Goal: Information Seeking & Learning: Learn about a topic

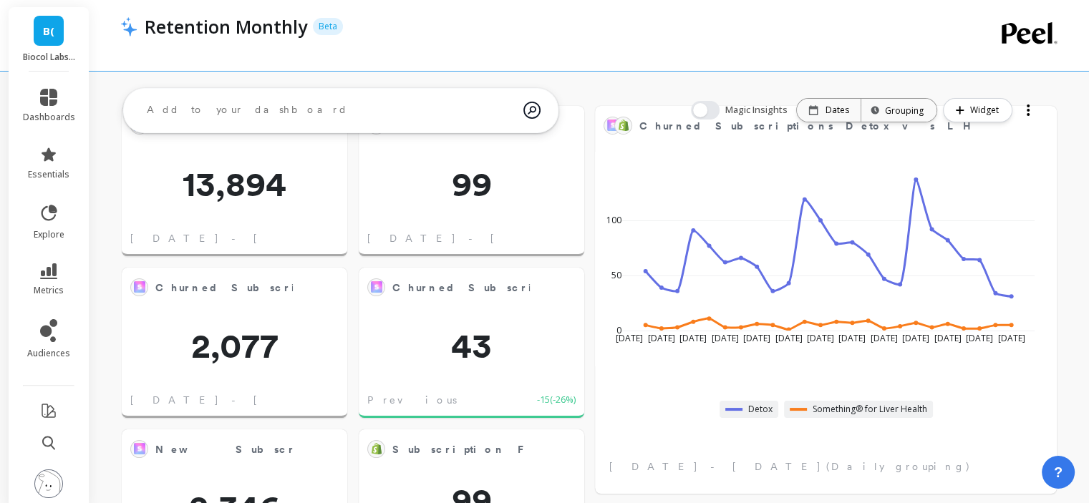
scroll to position [72, 0]
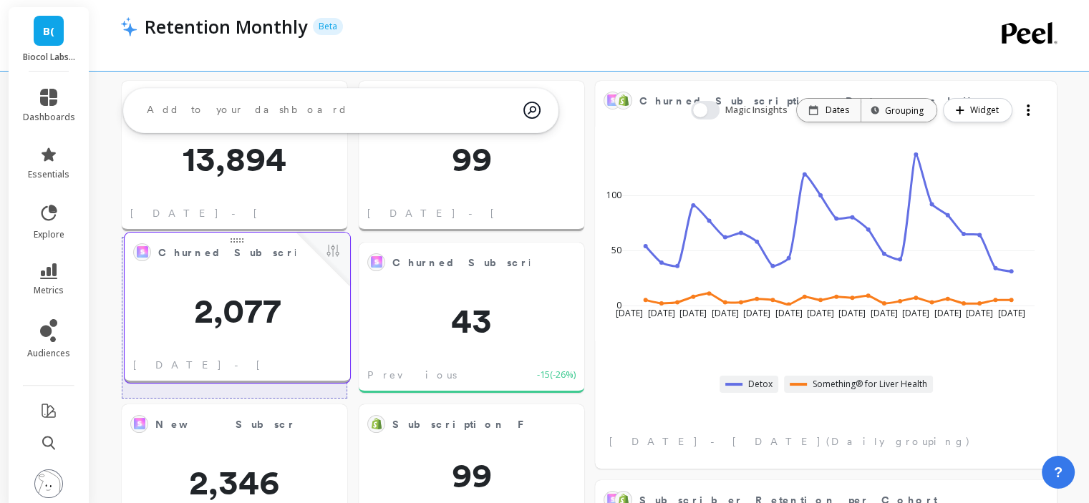
drag, startPoint x: 235, startPoint y: 308, endPoint x: 238, endPoint y: 298, distance: 10.4
click at [238, 298] on span "2,077" at bounding box center [238, 311] width 226 height 34
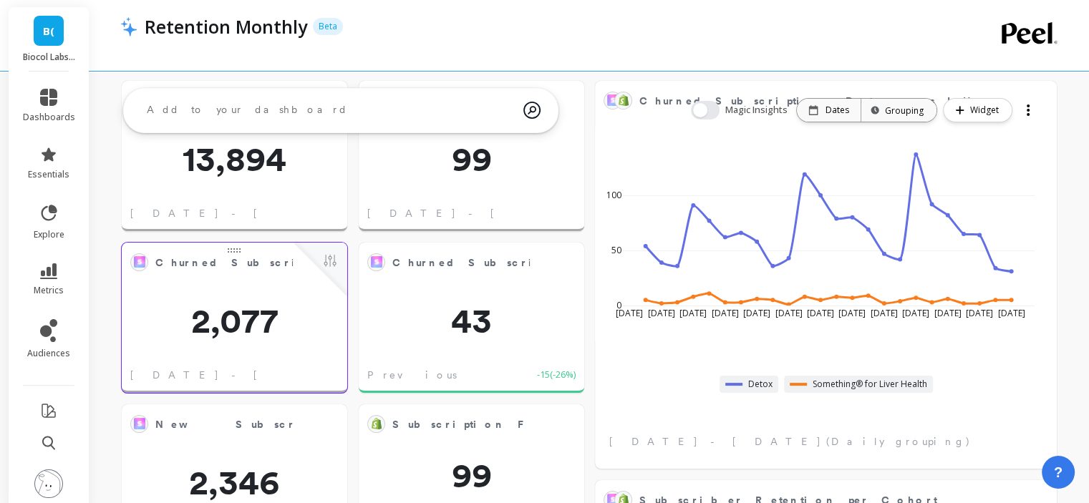
click at [234, 248] on span at bounding box center [233, 248] width 1 height 1
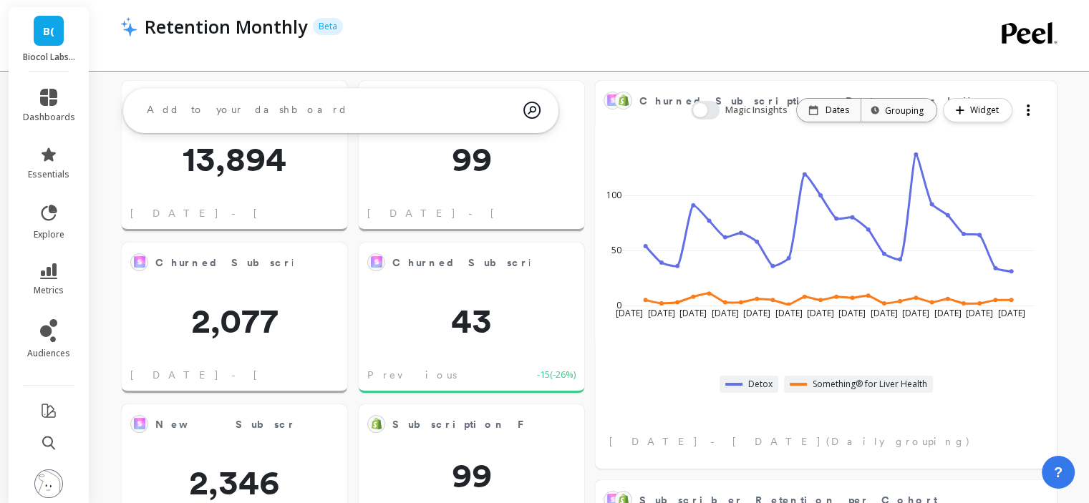
click at [1026, 107] on div at bounding box center [1028, 110] width 20 height 23
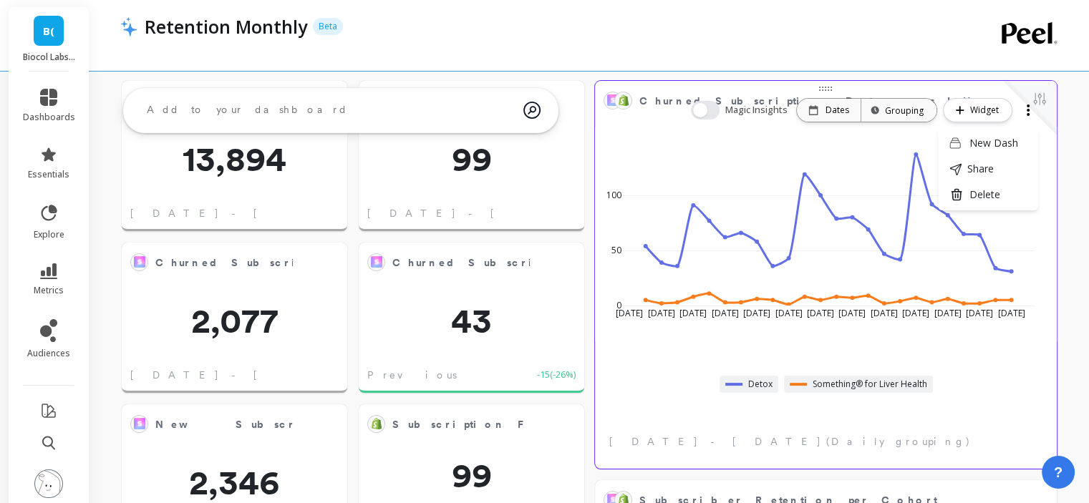
click at [768, 418] on div "Jul 31 2025 Aug 2 Aug 4 Aug 6 Aug 8 Aug 10 Aug 12 Aug 14 Aug 16 Aug 18 Aug 20 A…" at bounding box center [826, 291] width 462 height 355
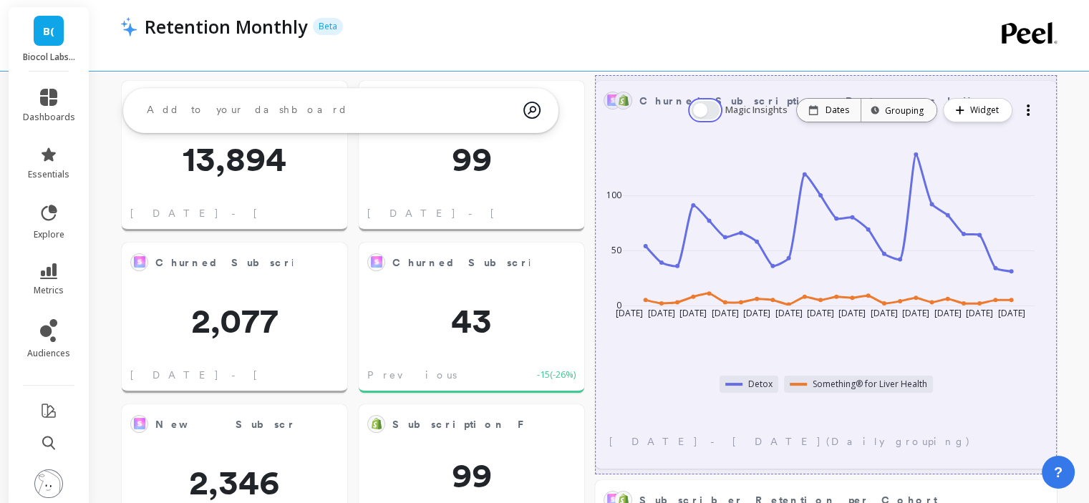
click at [706, 115] on button "button" at bounding box center [705, 110] width 29 height 19
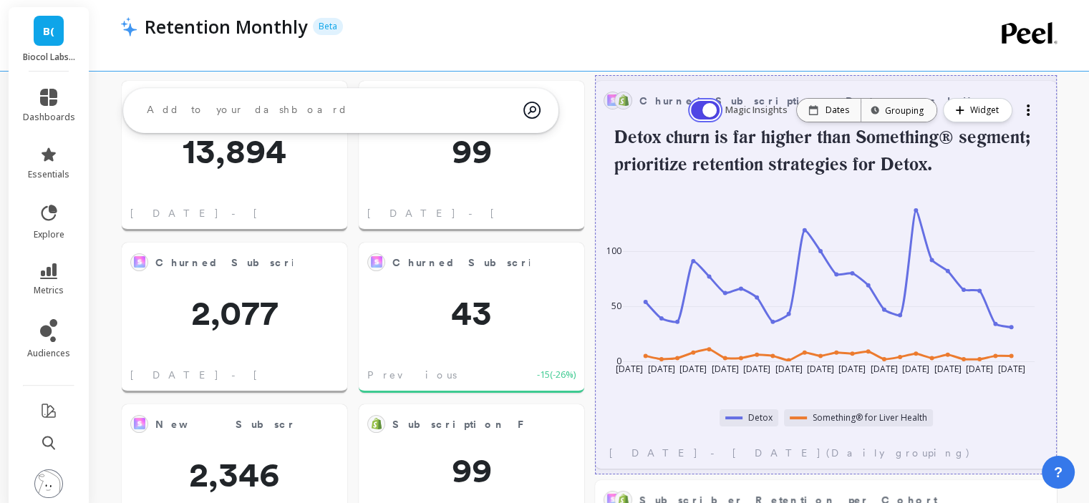
scroll to position [382, 883]
click at [706, 115] on button "button" at bounding box center [705, 110] width 29 height 19
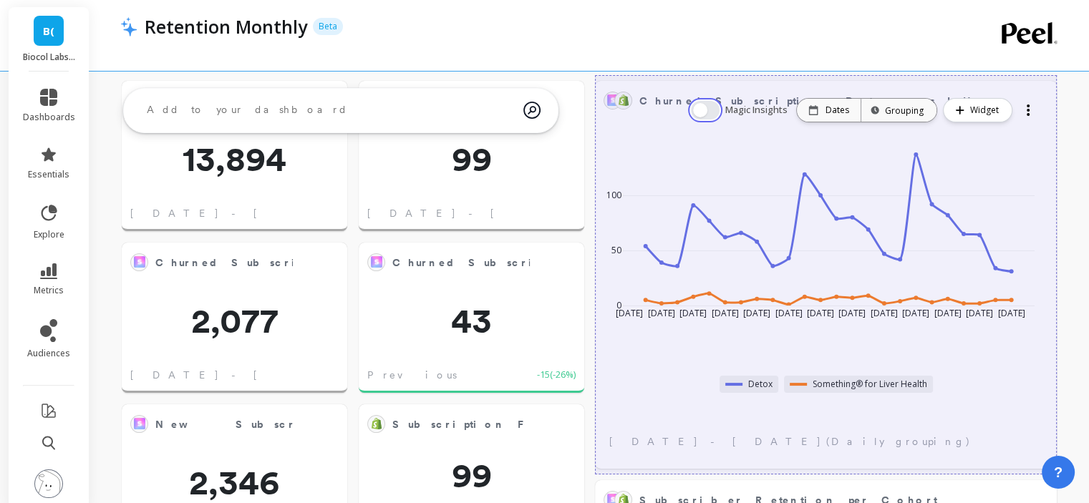
click at [706, 115] on button "button" at bounding box center [705, 110] width 29 height 19
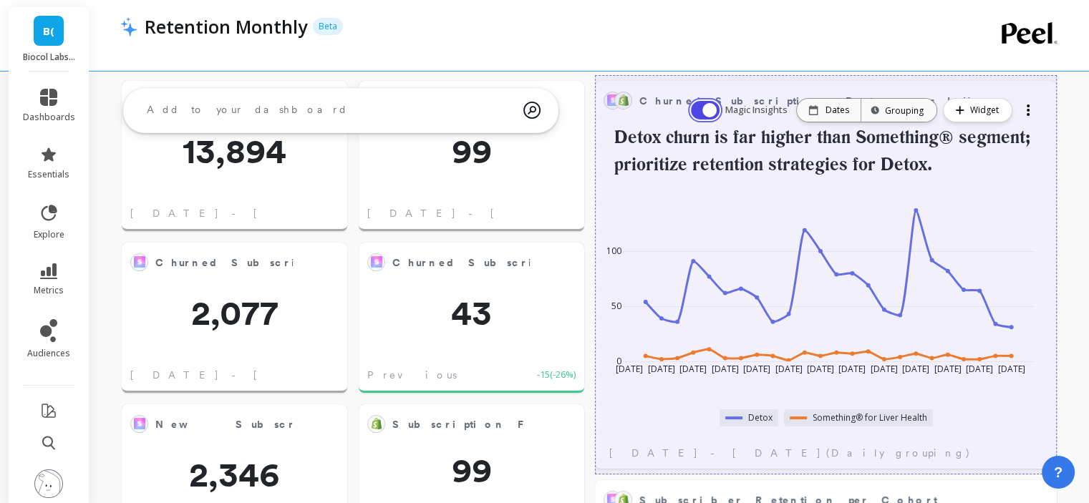
click at [706, 115] on button "button" at bounding box center [705, 110] width 29 height 19
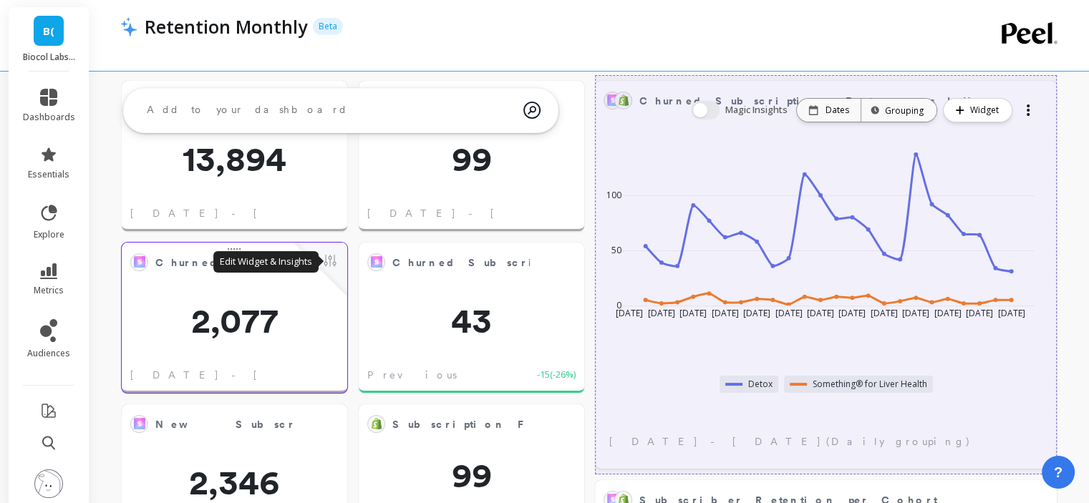
click at [328, 263] on button at bounding box center [330, 262] width 17 height 20
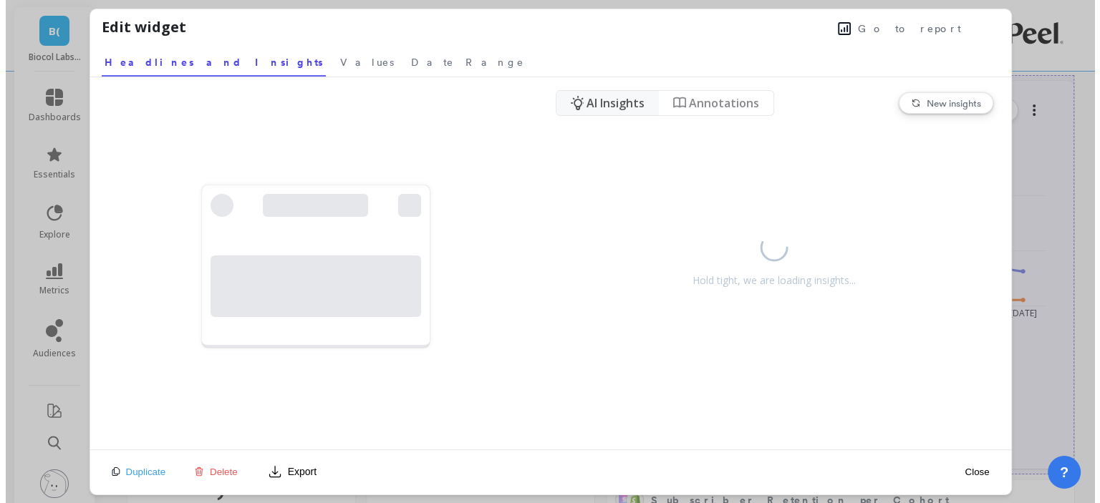
scroll to position [382, 894]
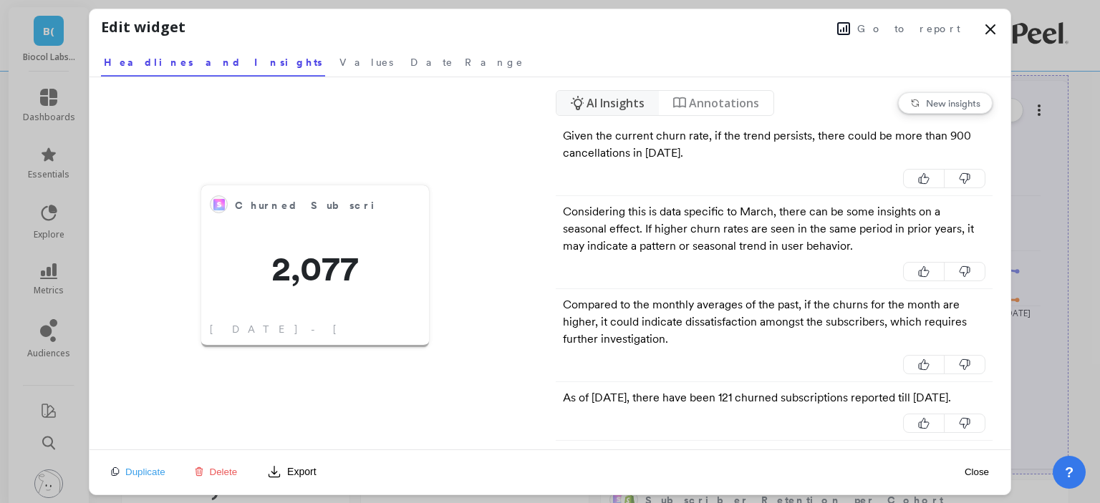
click at [907, 35] on button "Go to report" at bounding box center [899, 28] width 132 height 19
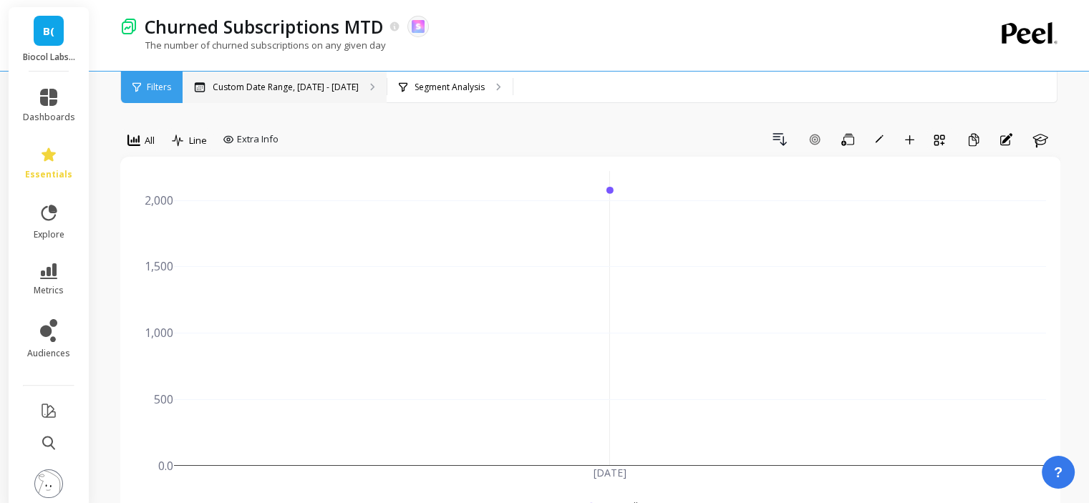
click at [283, 72] on div "Custom Date Range, [DATE] - [DATE]" at bounding box center [285, 88] width 204 height 32
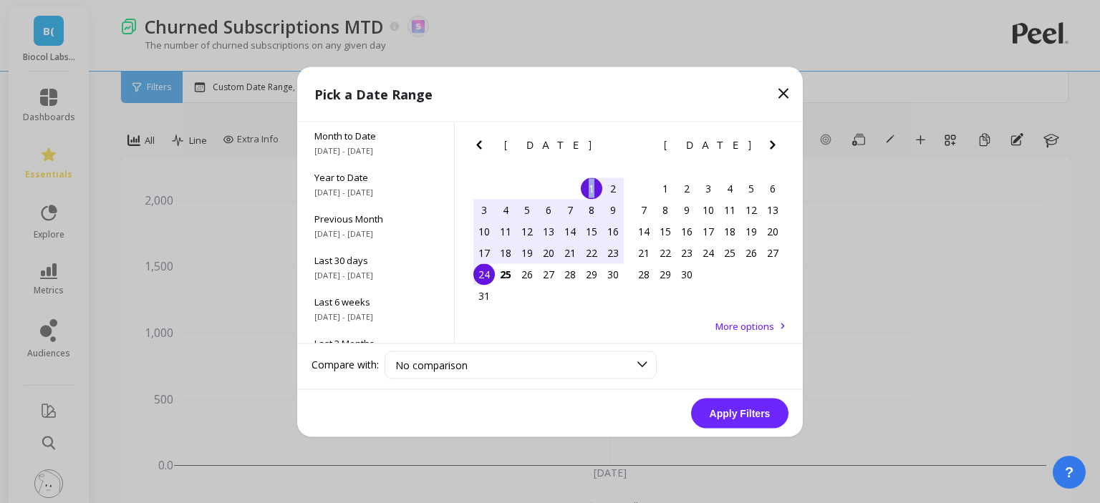
click at [592, 188] on div "1" at bounding box center [591, 188] width 21 height 21
click at [503, 280] on div "25" at bounding box center [505, 274] width 21 height 21
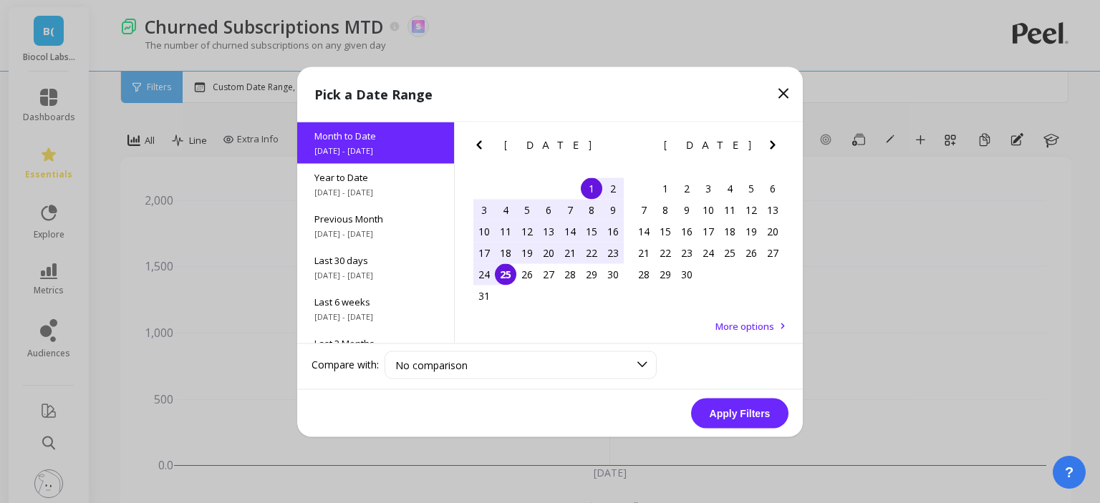
click at [728, 415] on button "Apply Filters" at bounding box center [739, 413] width 97 height 30
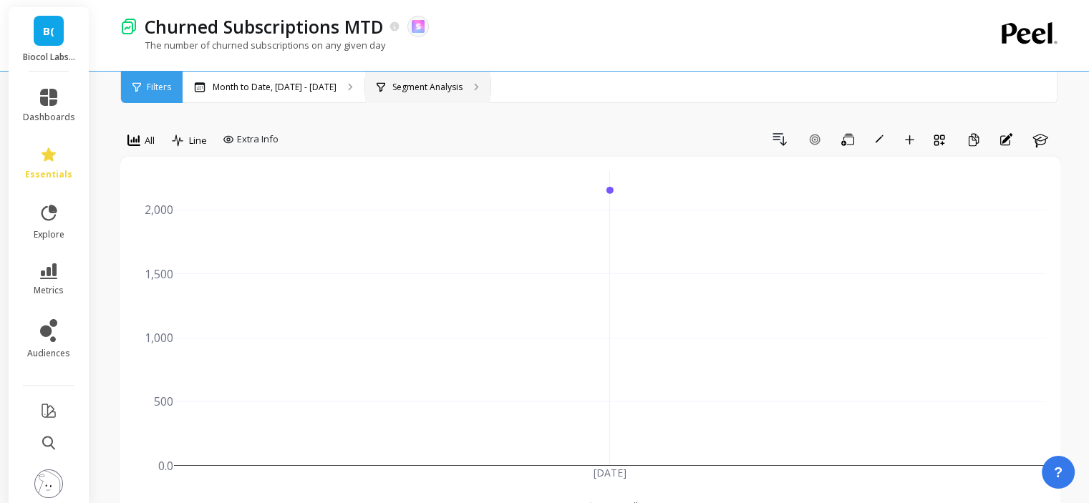
click at [441, 91] on p "Segment Analysis" at bounding box center [427, 87] width 70 height 11
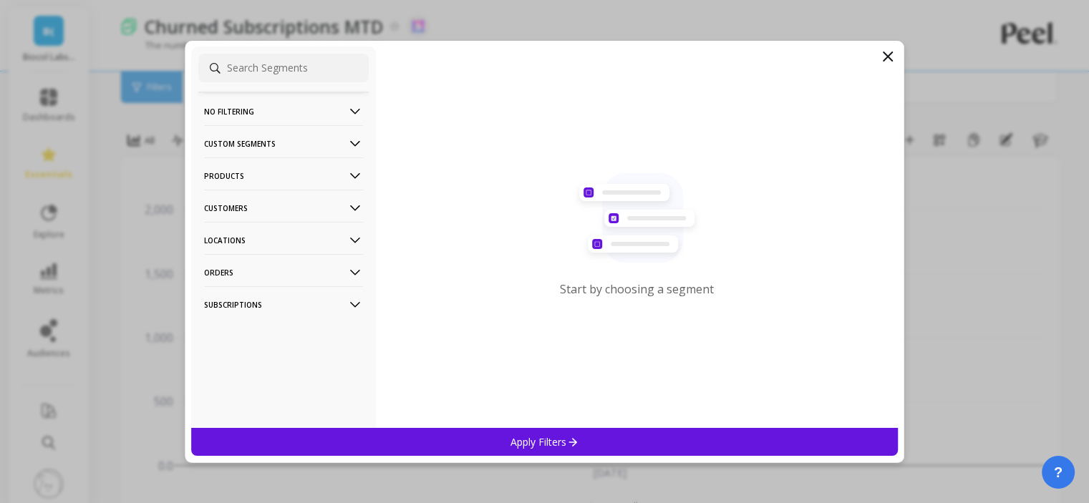
click at [891, 53] on icon at bounding box center [888, 56] width 9 height 9
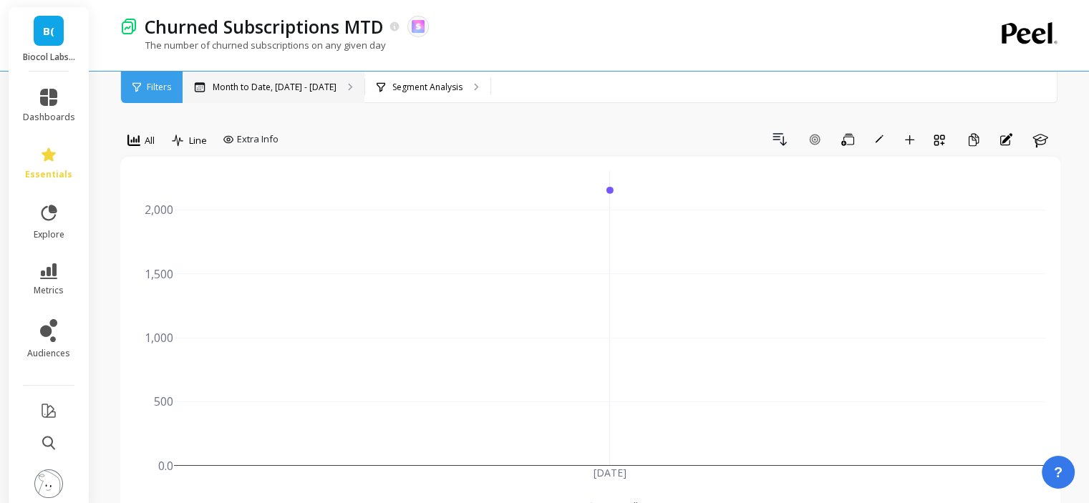
click at [321, 82] on p "Month to Date, [DATE] - [DATE]" at bounding box center [275, 87] width 124 height 11
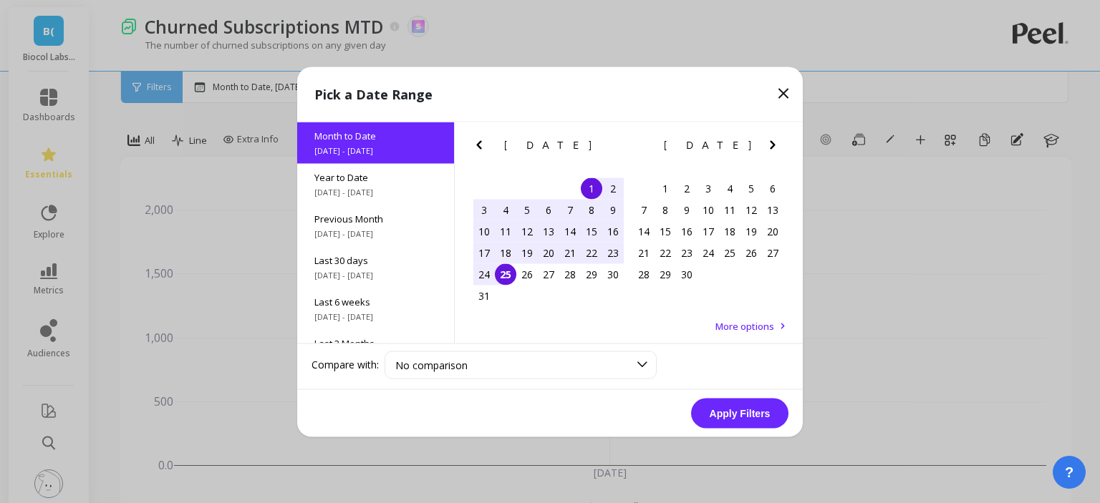
click at [590, 180] on div "1" at bounding box center [591, 188] width 21 height 21
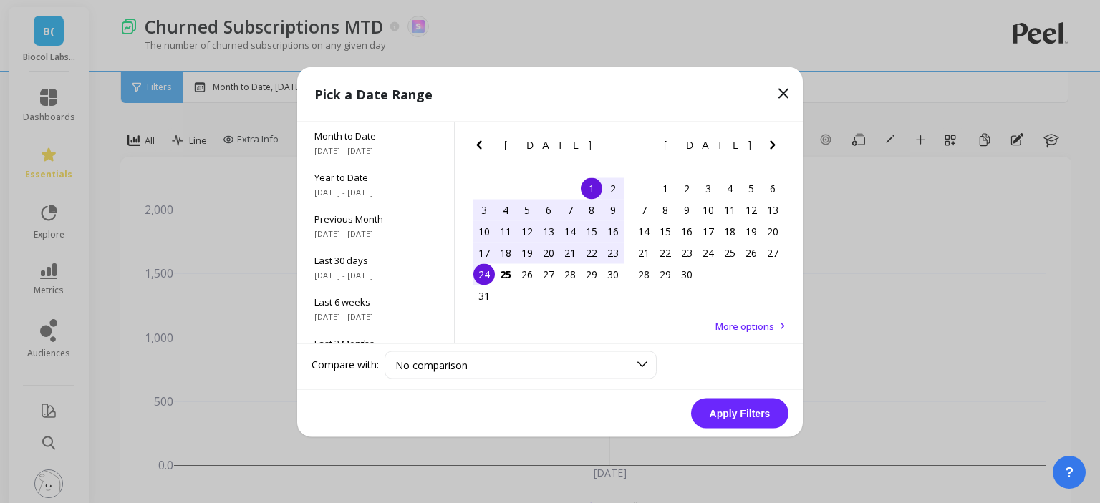
click at [486, 282] on div "24" at bounding box center [483, 274] width 21 height 21
click at [737, 418] on button "Apply Filters" at bounding box center [739, 413] width 97 height 30
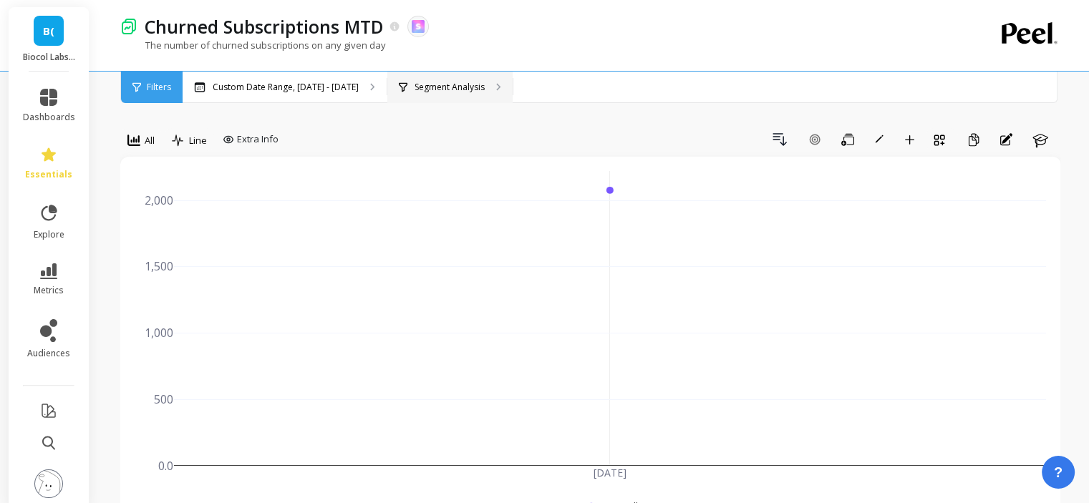
click at [463, 89] on p "Segment Analysis" at bounding box center [450, 87] width 70 height 11
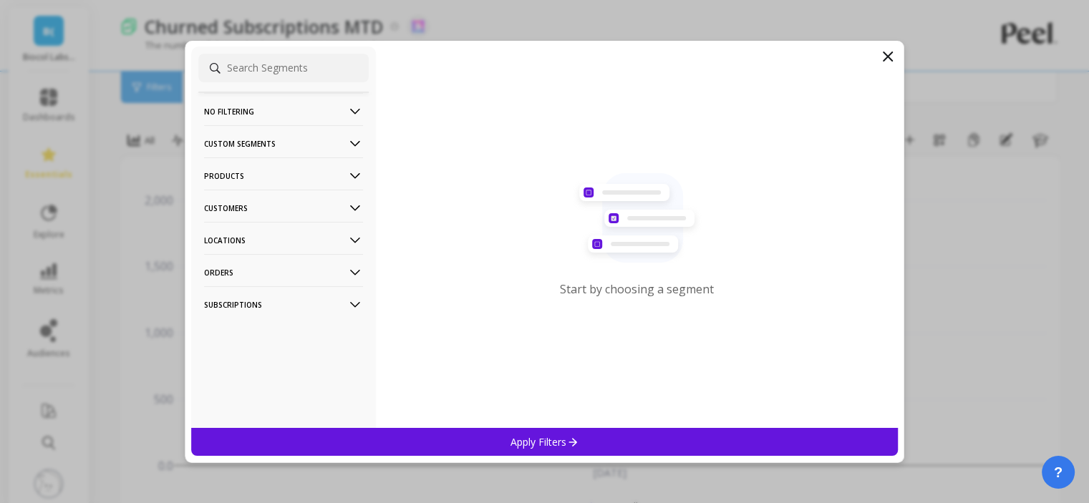
click at [893, 63] on icon at bounding box center [887, 56] width 17 height 17
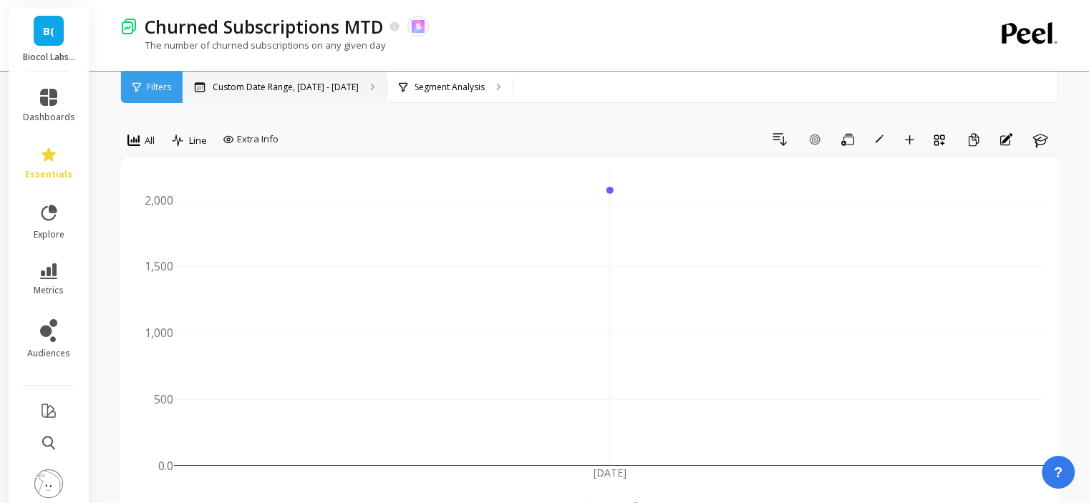
click at [312, 88] on p "Custom Date Range, [DATE] - [DATE]" at bounding box center [286, 87] width 146 height 11
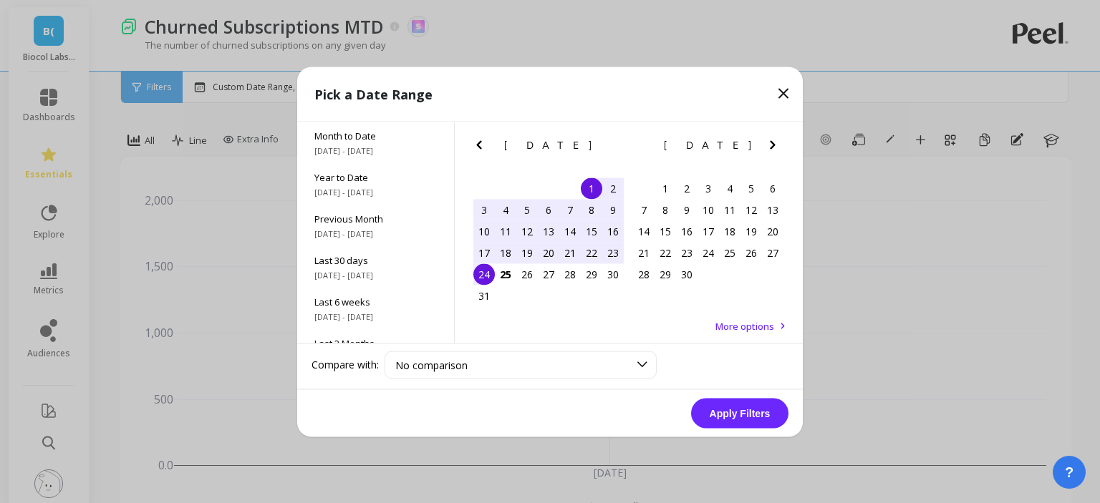
click at [596, 185] on div "1" at bounding box center [591, 188] width 21 height 21
click at [616, 252] on div "23" at bounding box center [612, 252] width 21 height 21
click at [761, 420] on button "Apply Filters" at bounding box center [739, 413] width 97 height 30
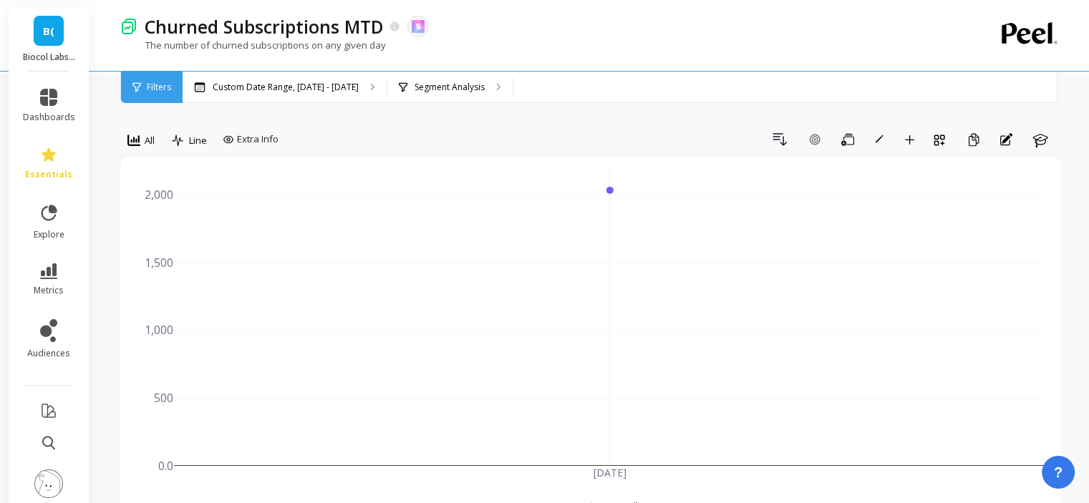
click at [547, 502] on div "[DATE] 0.0 500 1,000 1,500 2,000 Overall" at bounding box center [591, 347] width 912 height 352
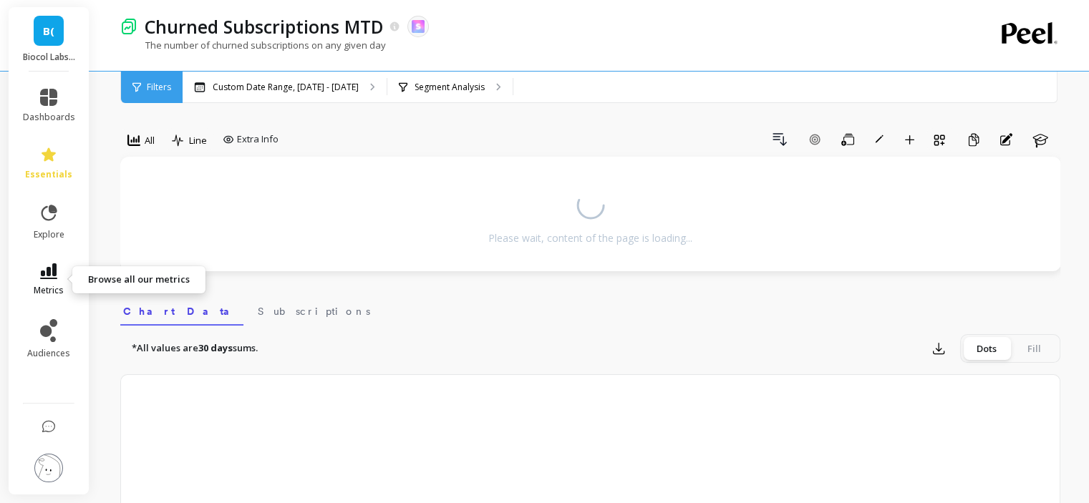
click at [57, 287] on span "metrics" at bounding box center [49, 290] width 30 height 11
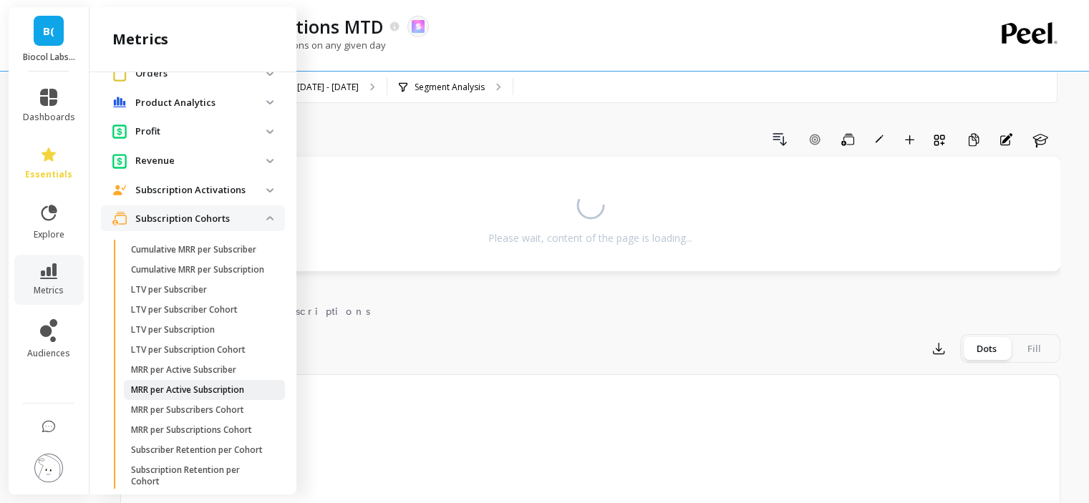
scroll to position [938, 0]
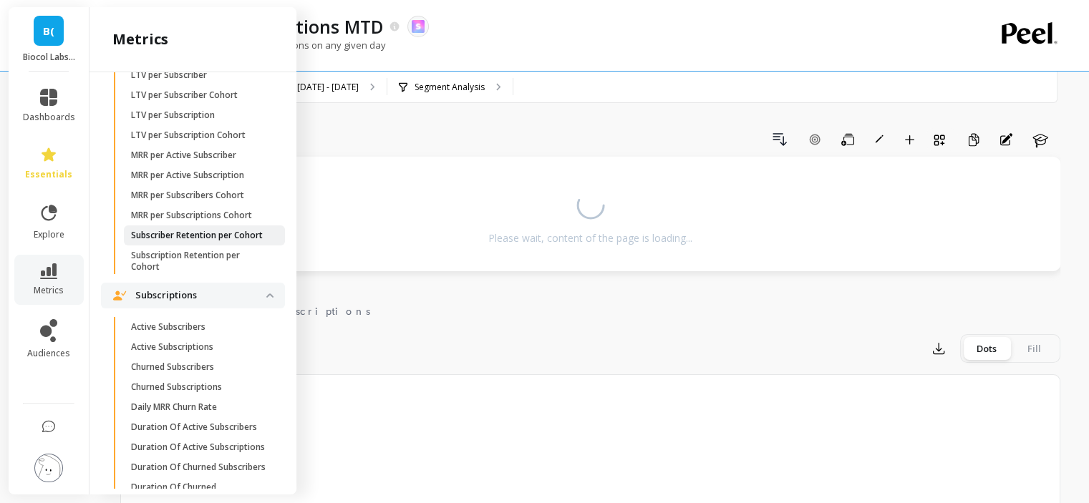
click at [181, 241] on p "Subscriber Retention per Cohort" at bounding box center [197, 235] width 132 height 11
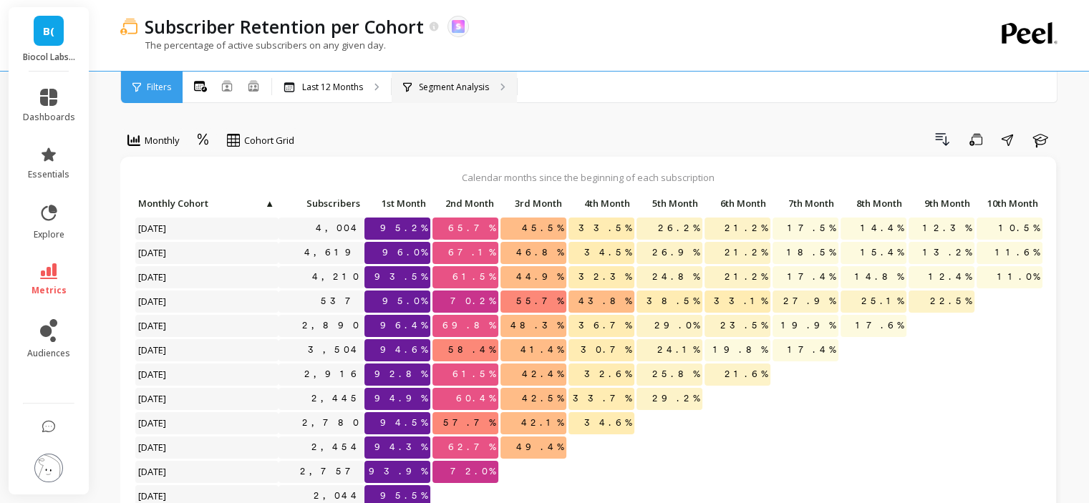
click at [445, 85] on p "Segment Analysis" at bounding box center [454, 87] width 70 height 11
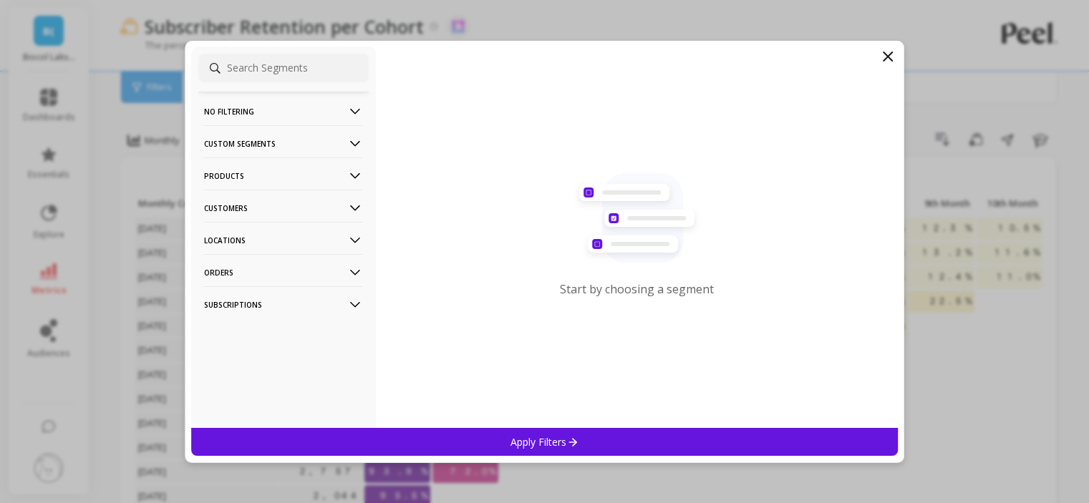
click at [276, 206] on p "Customers" at bounding box center [283, 208] width 159 height 37
click at [274, 234] on div "Customer Tags" at bounding box center [283, 235] width 170 height 23
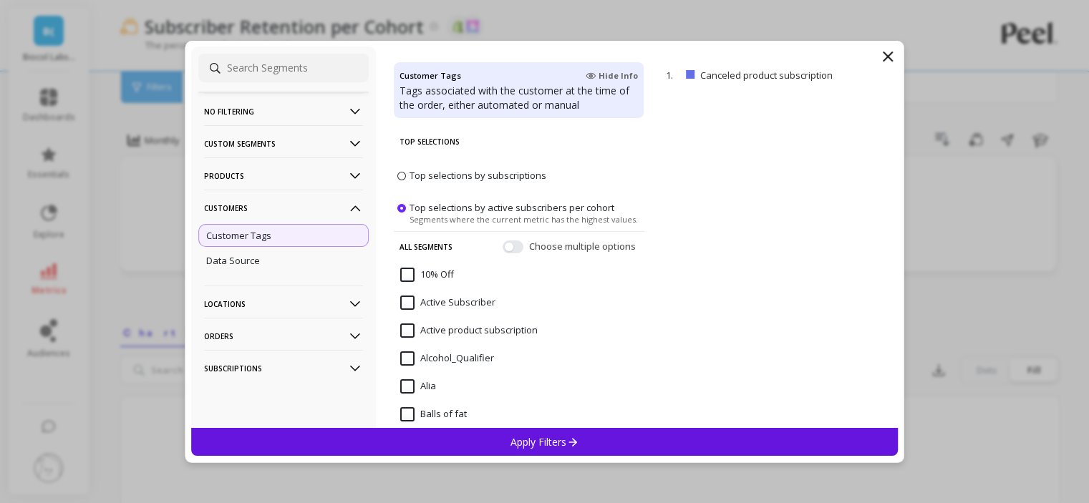
click at [284, 183] on p "Products" at bounding box center [283, 176] width 159 height 37
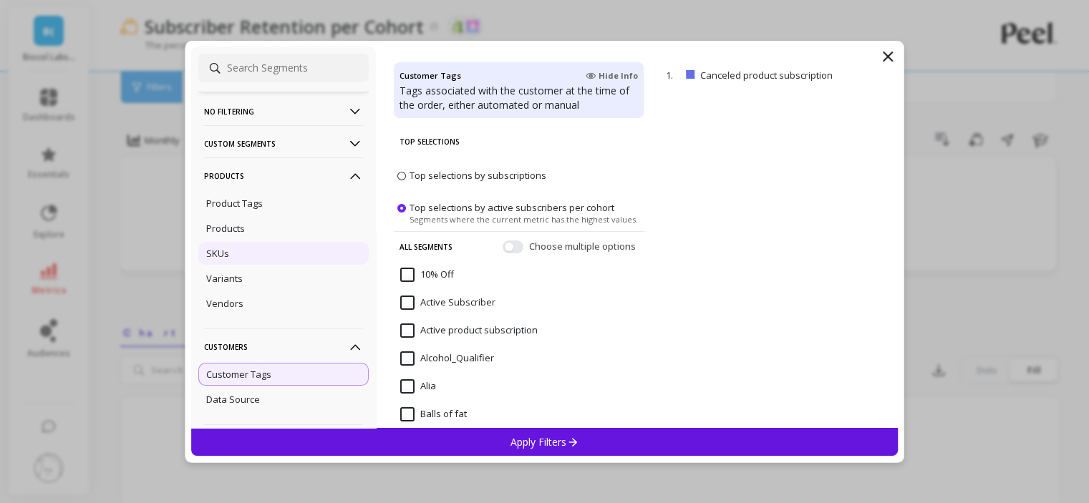
click at [245, 251] on div "SKUs" at bounding box center [283, 253] width 170 height 23
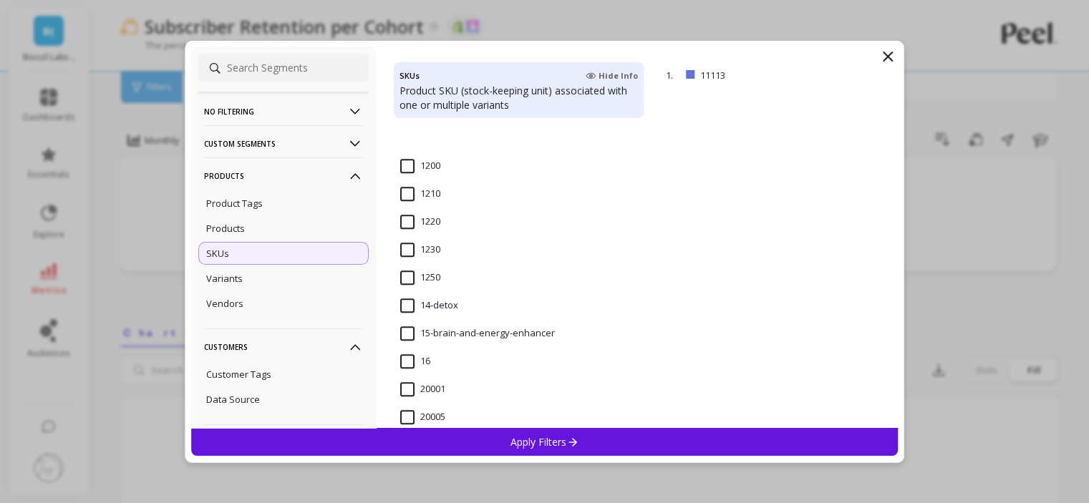
scroll to position [1074, 0]
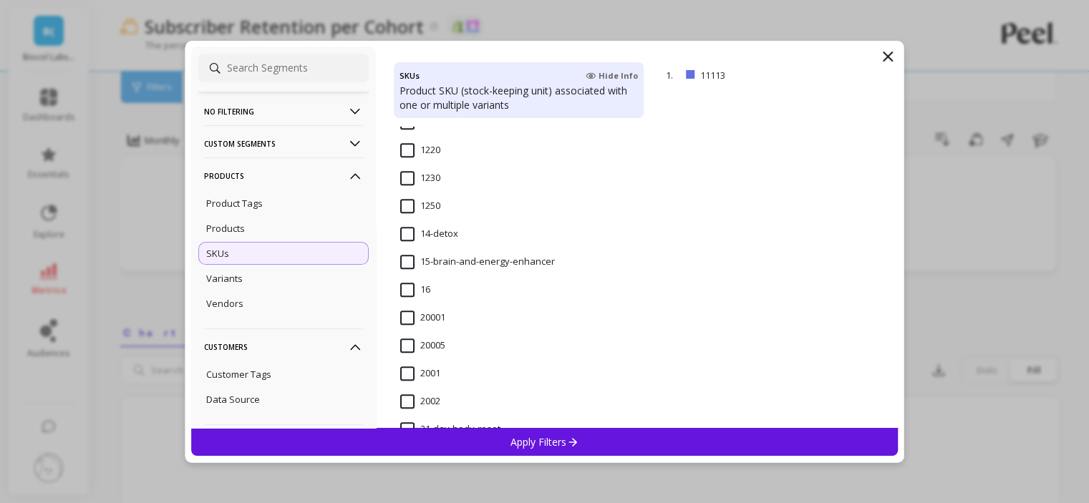
click at [407, 232] on input "14-detox" at bounding box center [429, 234] width 58 height 14
click at [545, 436] on p "Apply Filters" at bounding box center [545, 442] width 68 height 14
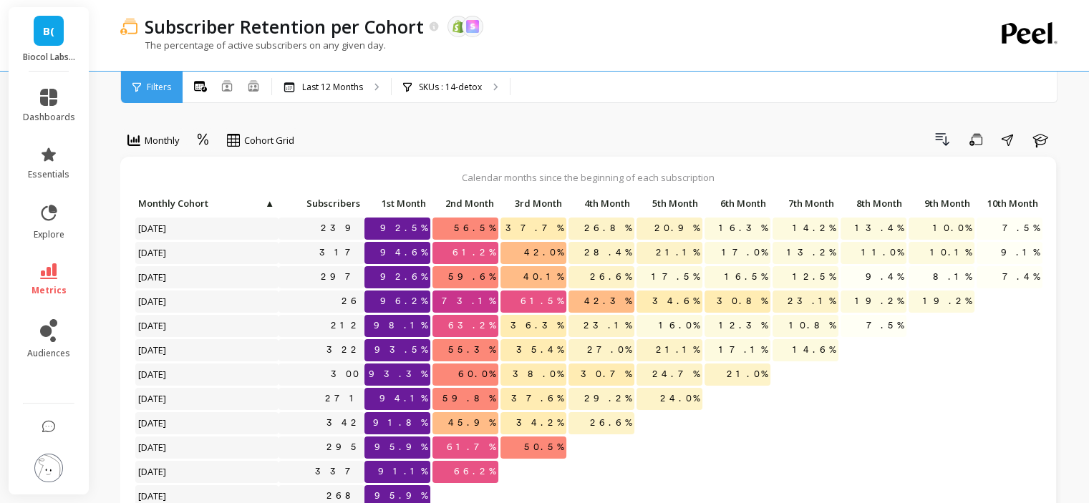
scroll to position [11, 0]
click at [450, 97] on div "SKUs : 14-detox" at bounding box center [451, 88] width 118 height 32
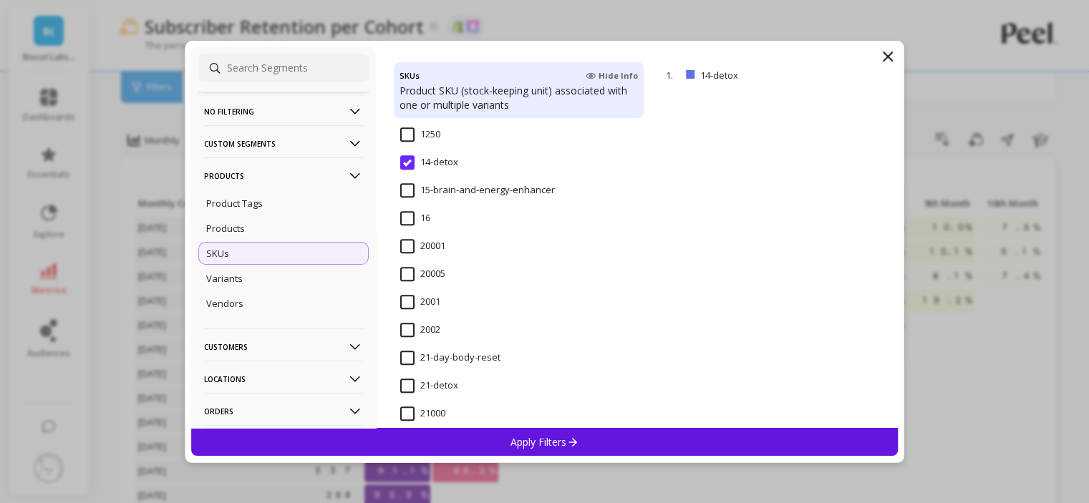
scroll to position [1146, 0]
click at [458, 359] on input "21-day-body-reset" at bounding box center [450, 358] width 100 height 14
click at [507, 442] on div "Apply Filters" at bounding box center [545, 442] width 708 height 28
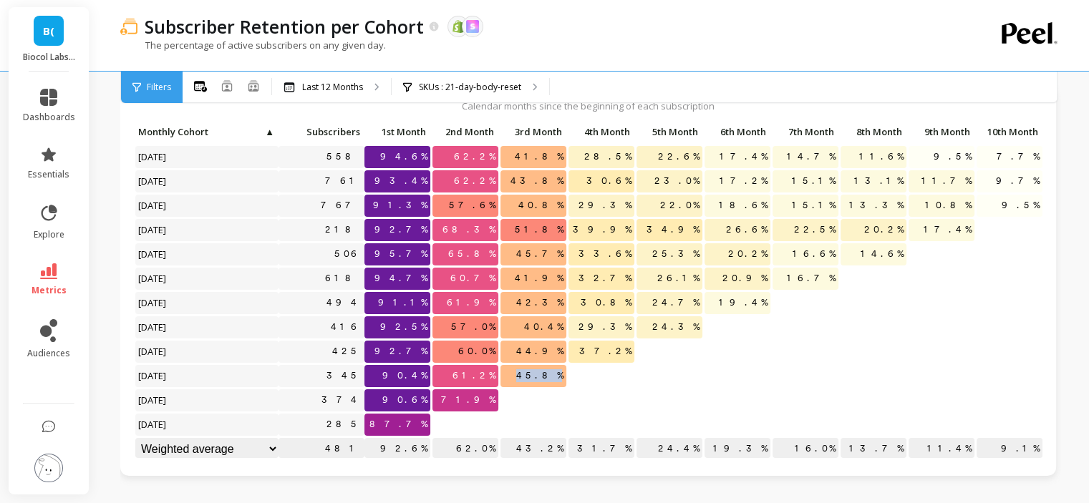
drag, startPoint x: 534, startPoint y: 379, endPoint x: 591, endPoint y: 379, distance: 57.3
click at [591, 379] on div "Click to create an audience 558 94.6% 62.2% 41.8% 28.5% 22.6% 17.4% 14.7% 11.6%…" at bounding box center [641, 292] width 1013 height 341
click at [561, 414] on span at bounding box center [562, 418] width 7 height 9
click at [502, 86] on p "SKUs : 21-day-body-reset" at bounding box center [470, 87] width 102 height 11
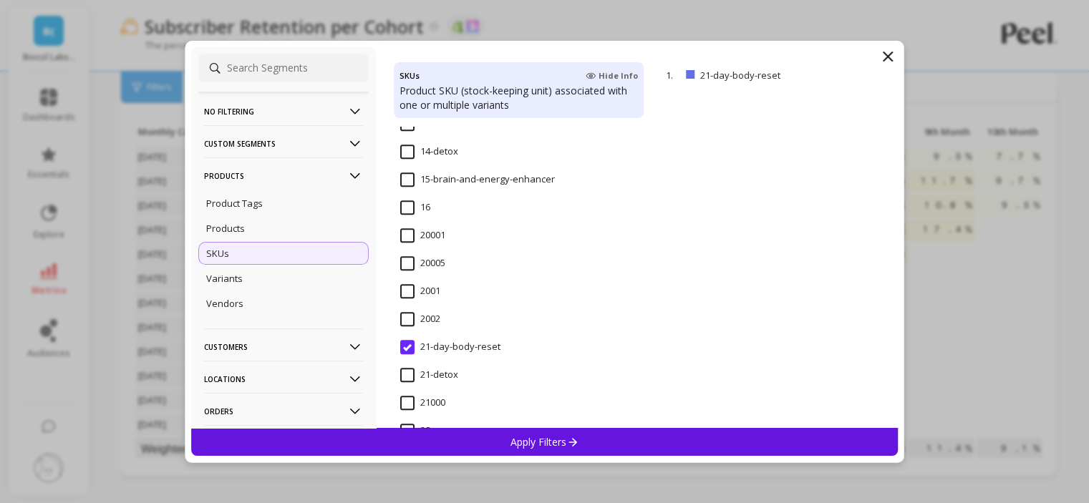
scroll to position [1217, 0]
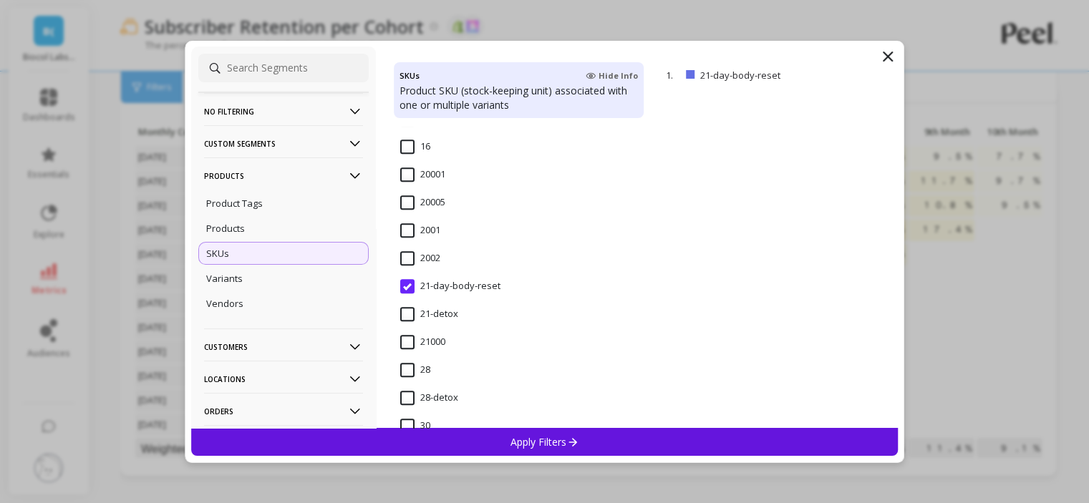
click at [431, 319] on input "21-detox" at bounding box center [429, 314] width 58 height 14
click at [521, 448] on p "Apply Filters" at bounding box center [545, 442] width 68 height 14
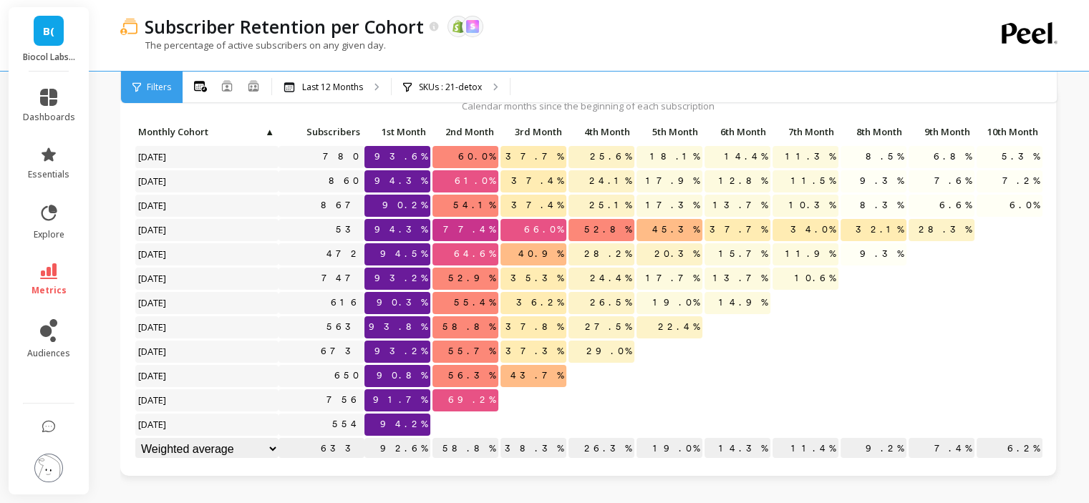
scroll to position [11, 0]
click at [478, 82] on p "SKUs : 21-detox" at bounding box center [450, 87] width 63 height 11
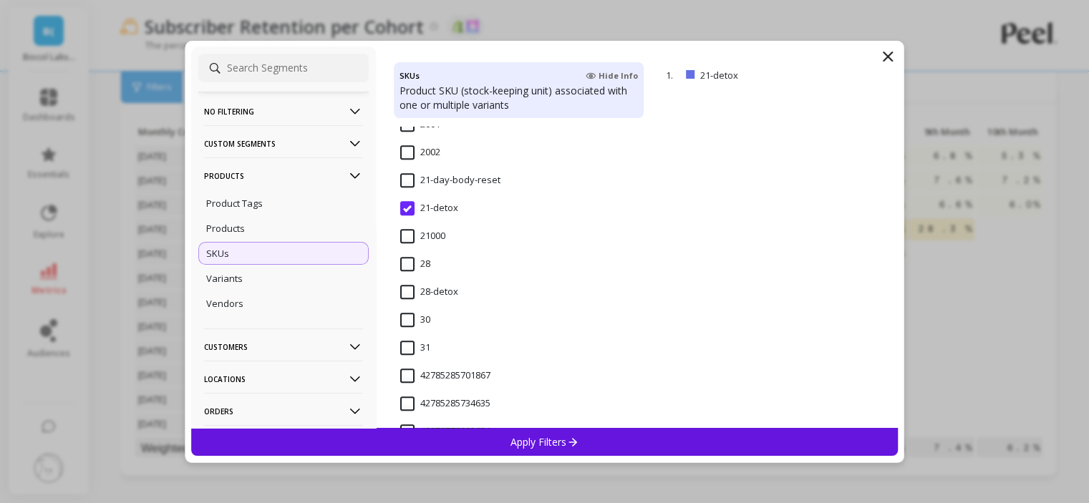
scroll to position [1361, 0]
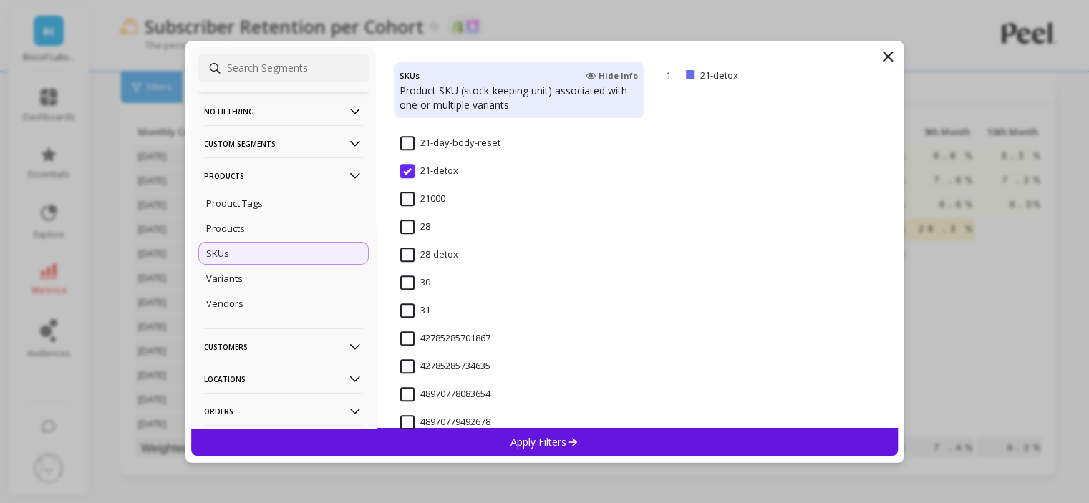
click at [427, 249] on input "28-detox" at bounding box center [429, 255] width 58 height 14
click at [487, 429] on div "Apply Filters" at bounding box center [545, 442] width 708 height 28
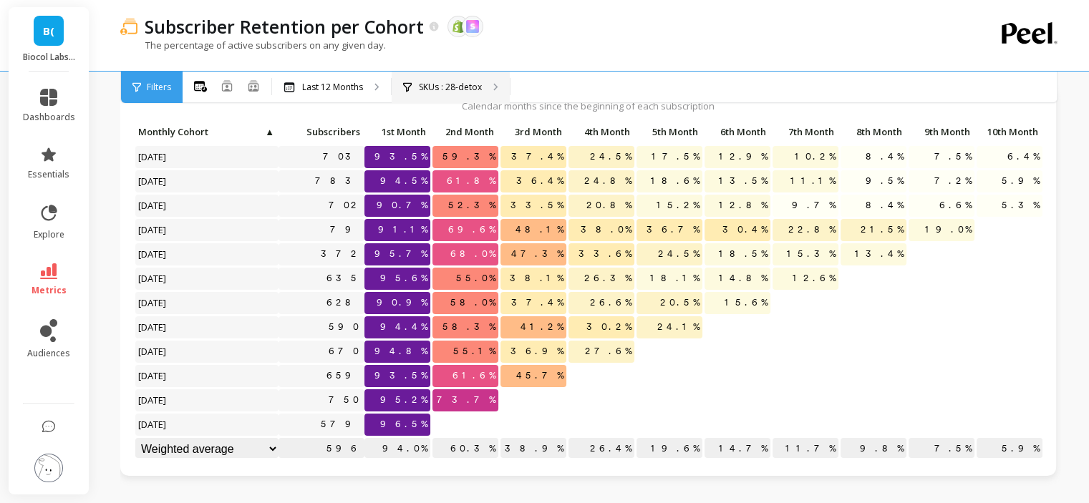
click at [430, 85] on p "SKUs : 28-detox" at bounding box center [450, 87] width 63 height 11
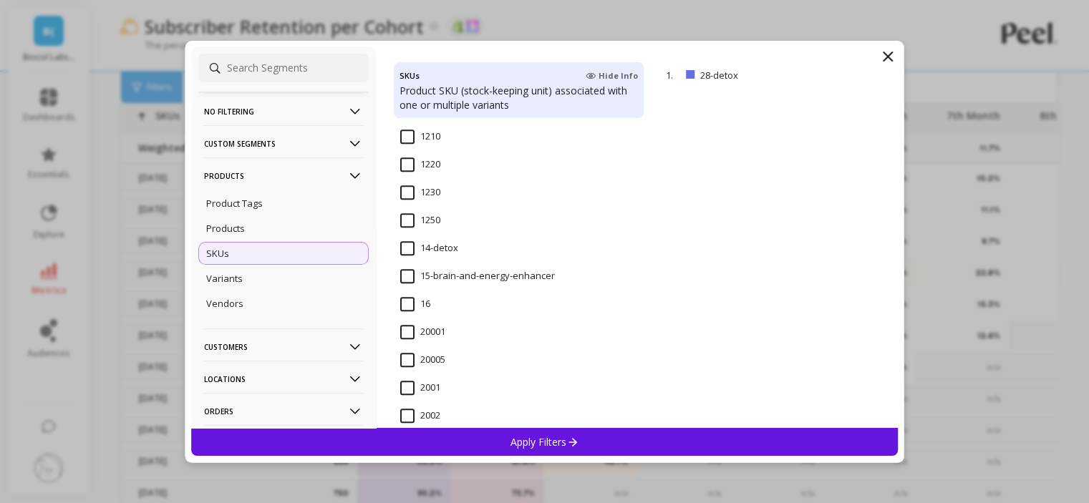
scroll to position [1074, 0]
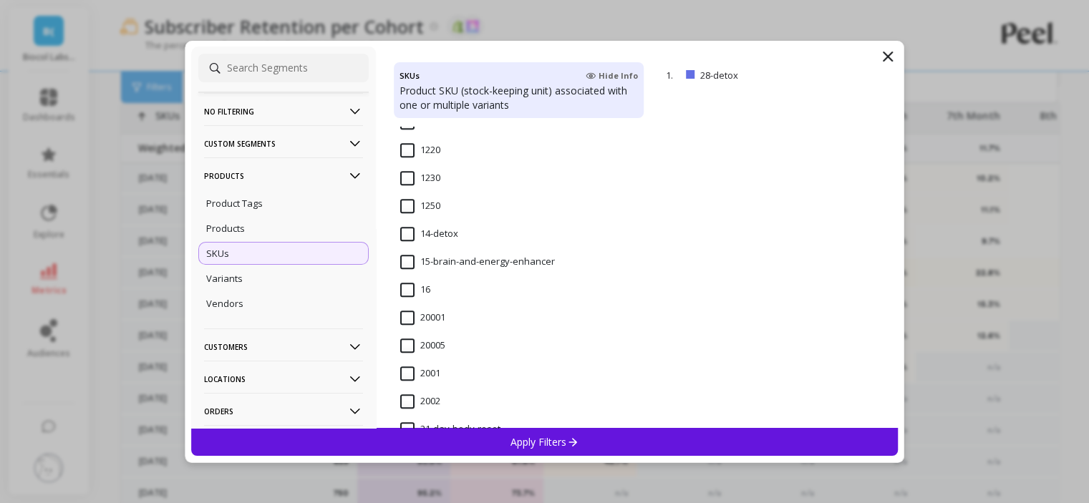
click at [400, 236] on input "14-detox" at bounding box center [429, 234] width 58 height 14
click at [525, 444] on p "Apply Filters" at bounding box center [545, 442] width 68 height 14
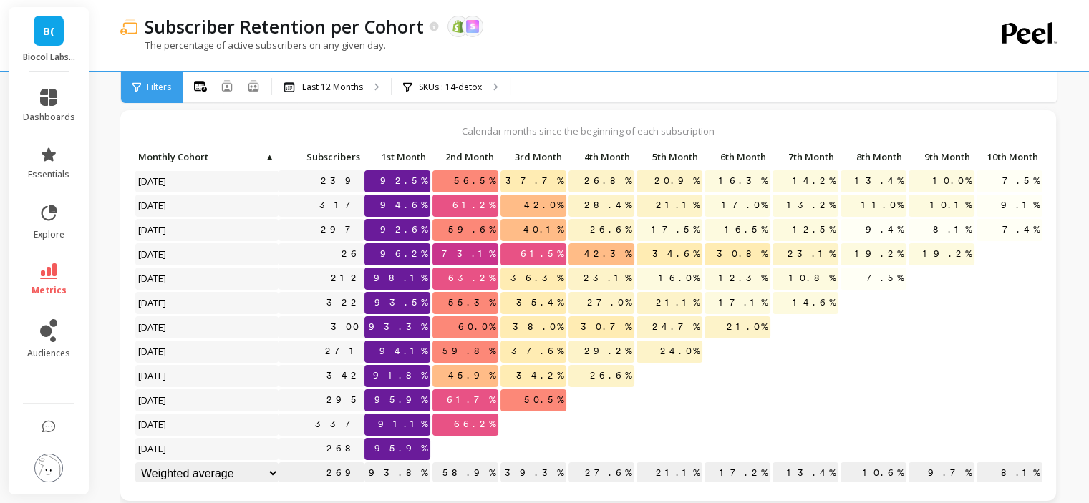
scroll to position [72, 0]
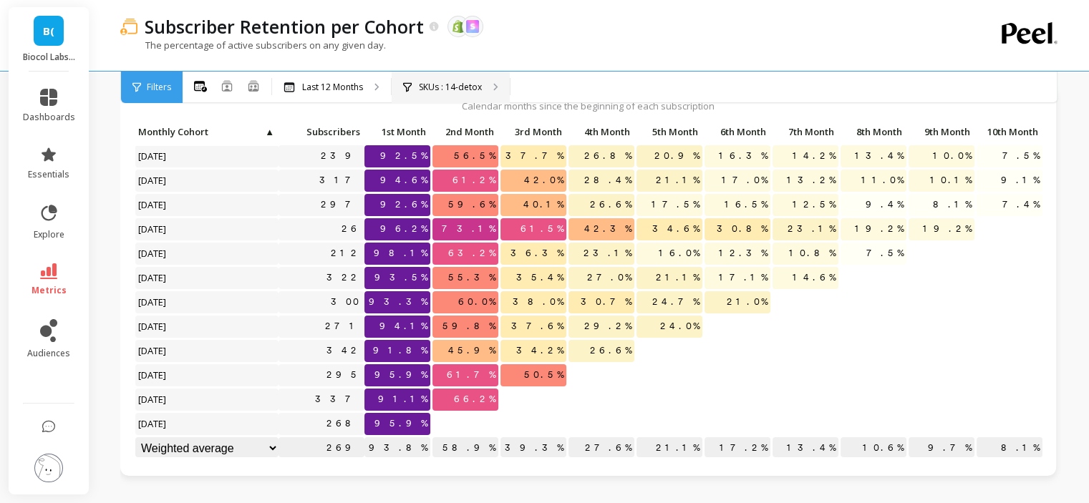
click at [497, 85] on icon at bounding box center [495, 87] width 5 height 8
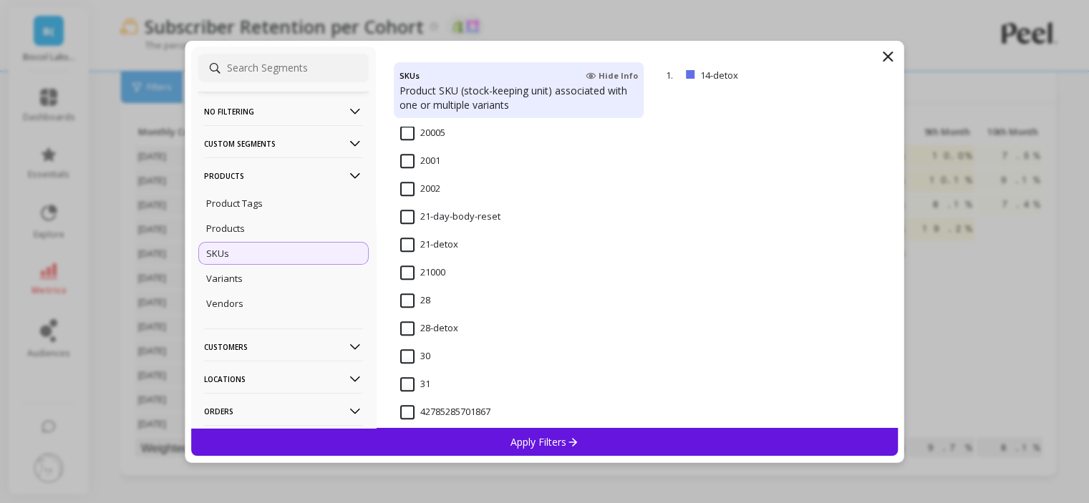
scroll to position [1289, 0]
click at [410, 243] on input "21-detox" at bounding box center [429, 243] width 58 height 14
click at [493, 432] on div "Apply Filters" at bounding box center [545, 442] width 708 height 28
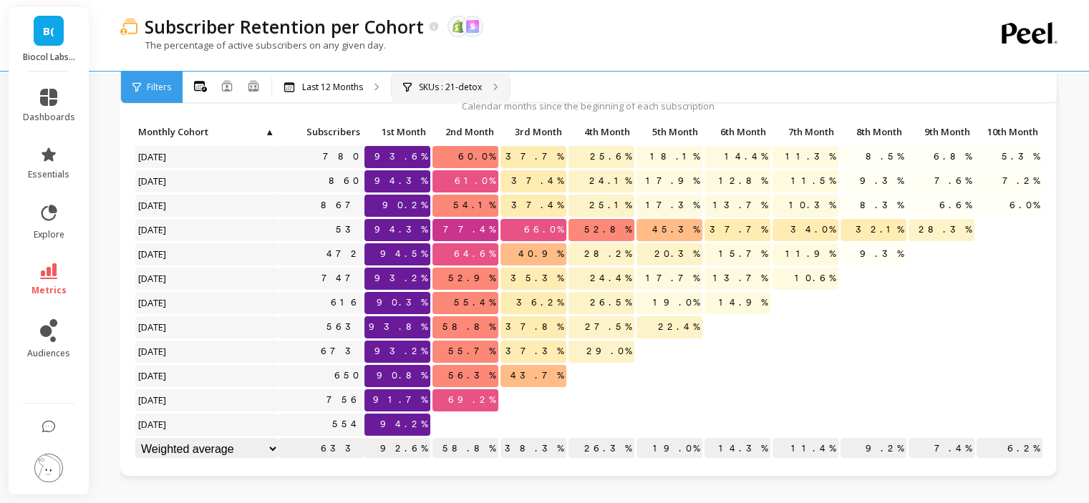
click at [434, 90] on p "SKUs : 21-detox" at bounding box center [450, 87] width 63 height 11
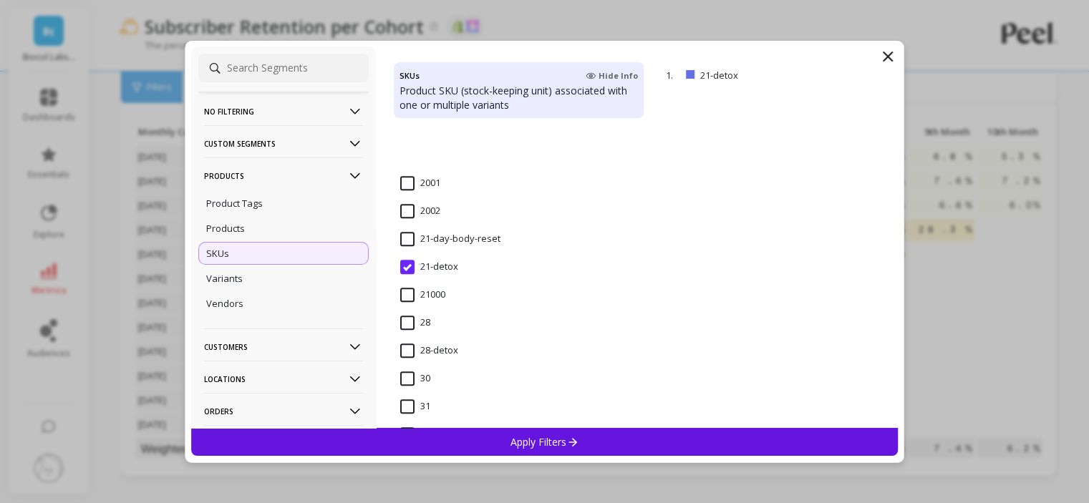
scroll to position [1361, 0]
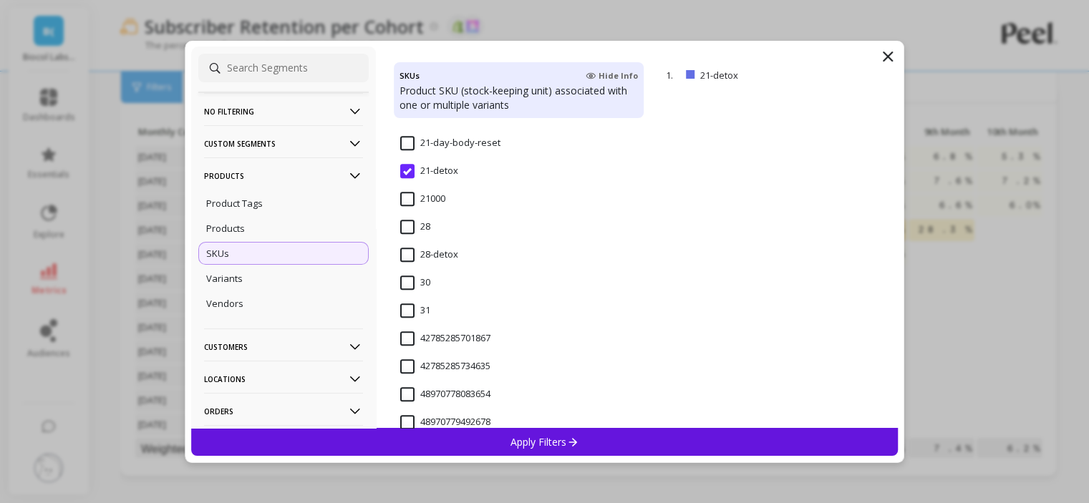
click at [406, 149] on input "21-day-body-reset" at bounding box center [450, 143] width 100 height 14
click at [543, 443] on p "Apply Filters" at bounding box center [545, 442] width 68 height 14
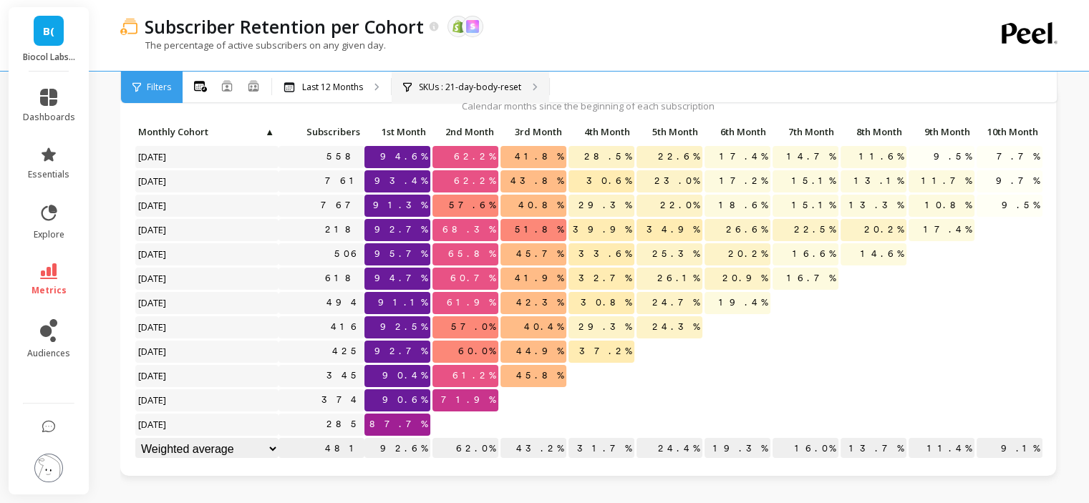
click at [478, 88] on p "SKUs : 21-day-body-reset" at bounding box center [470, 87] width 102 height 11
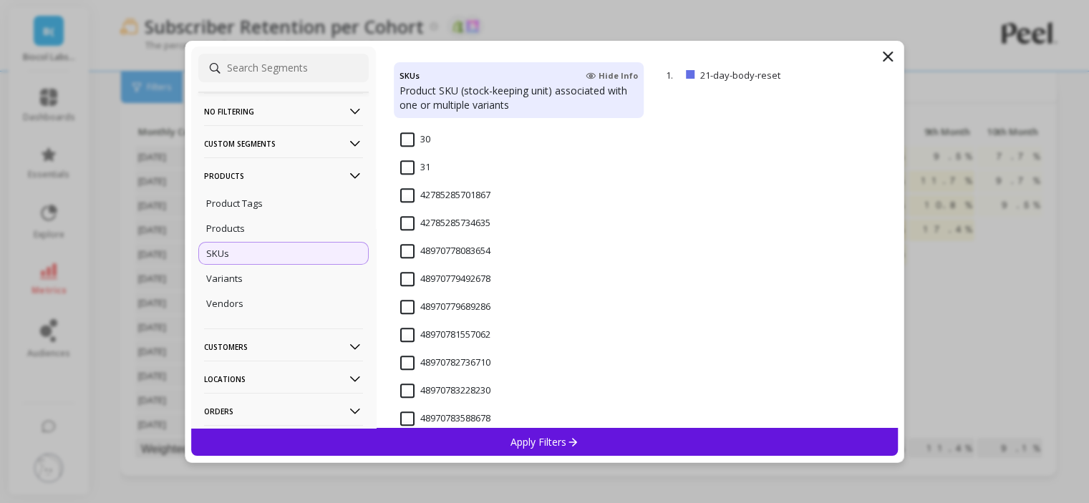
scroll to position [1361, 0]
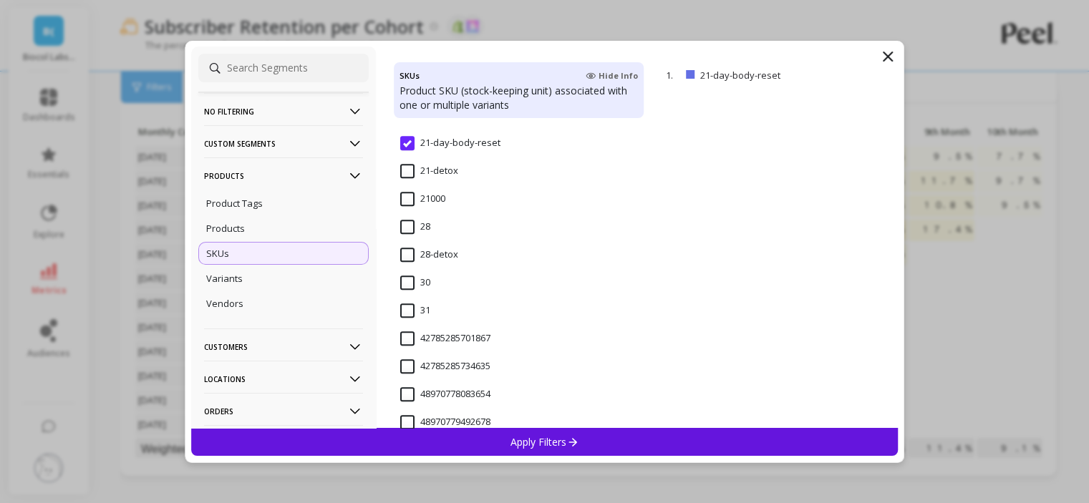
click at [404, 170] on input "21-detox" at bounding box center [429, 171] width 58 height 14
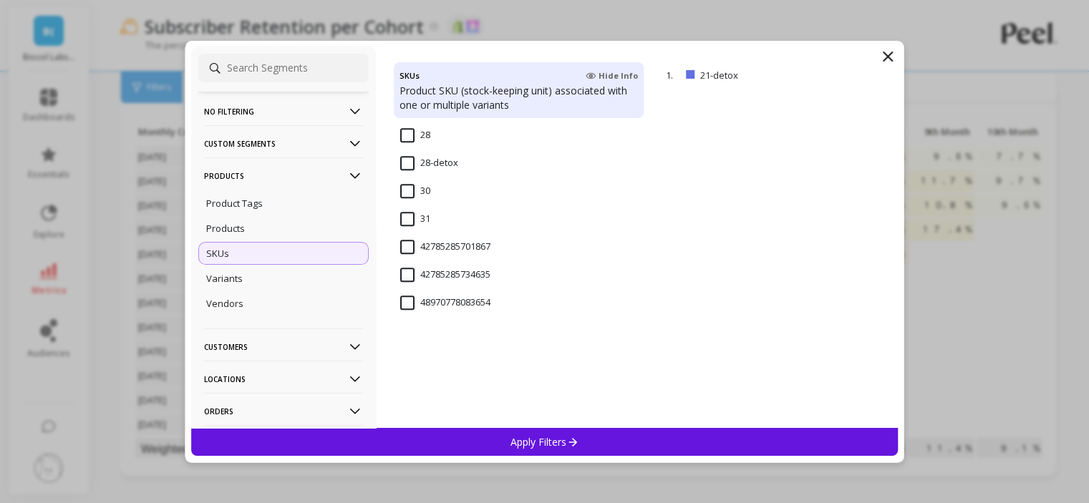
scroll to position [1289, 0]
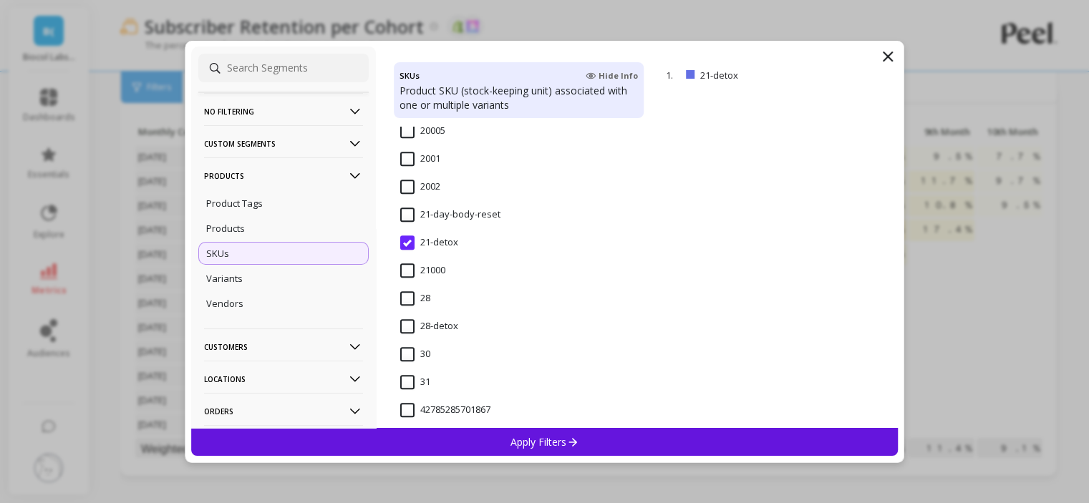
click at [437, 327] on input "28-detox" at bounding box center [429, 326] width 58 height 14
click at [534, 446] on p "Apply Filters" at bounding box center [545, 442] width 68 height 14
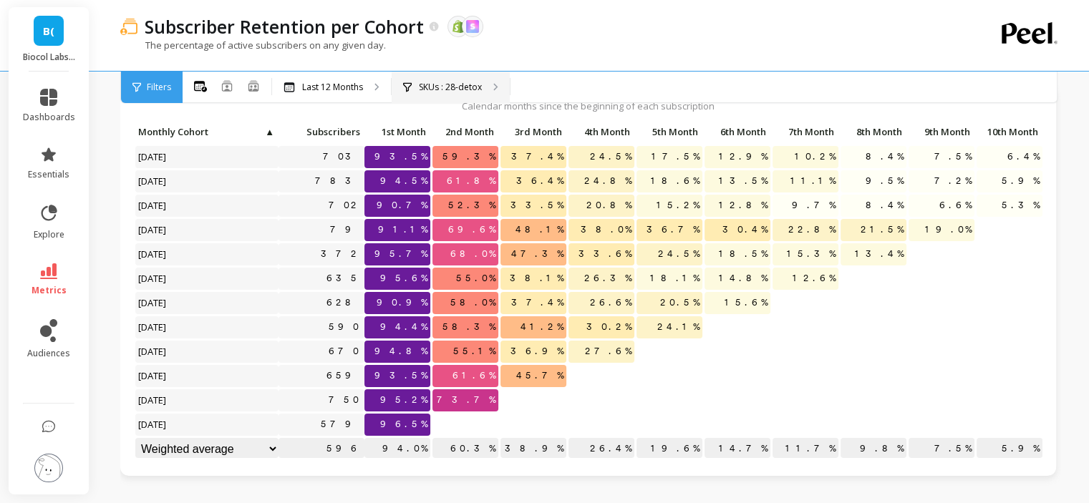
click at [464, 94] on div "SKUs : 28-detox" at bounding box center [451, 88] width 118 height 32
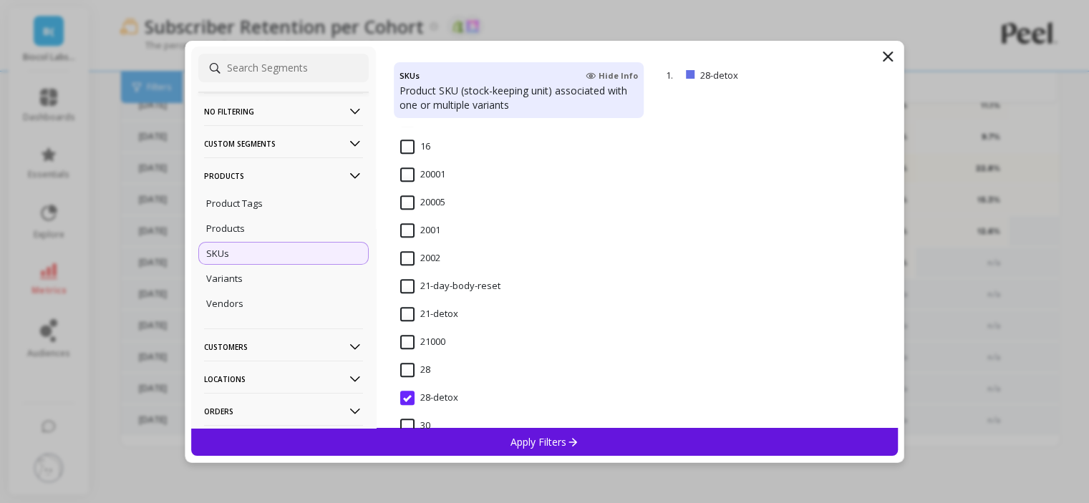
scroll to position [931, 0]
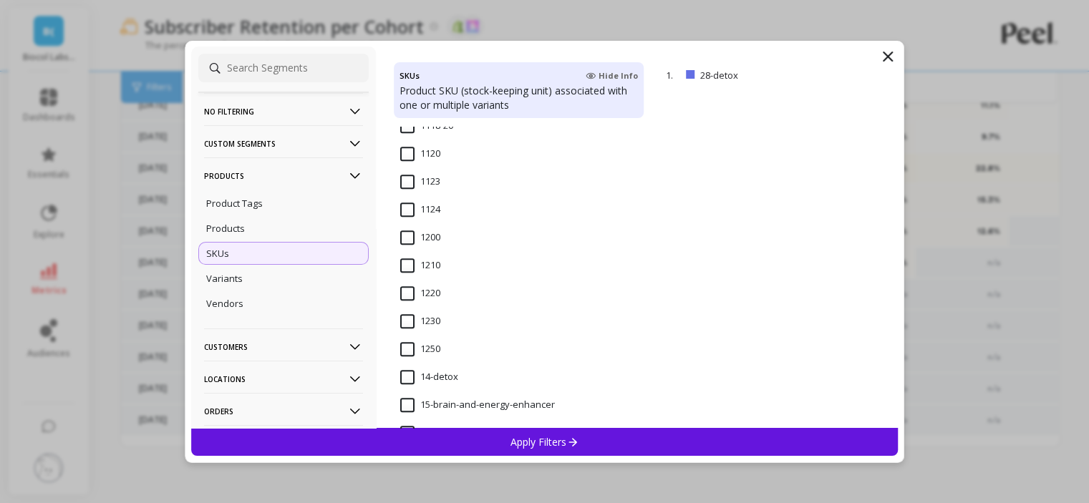
click at [430, 377] on input "14-detox" at bounding box center [429, 377] width 58 height 14
click at [458, 432] on div "Apply Filters" at bounding box center [545, 442] width 708 height 28
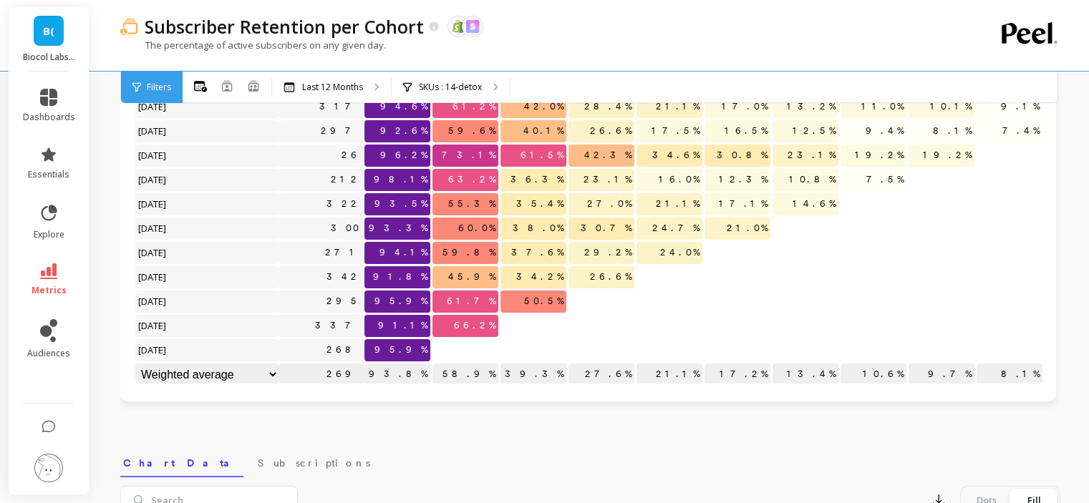
scroll to position [104, 0]
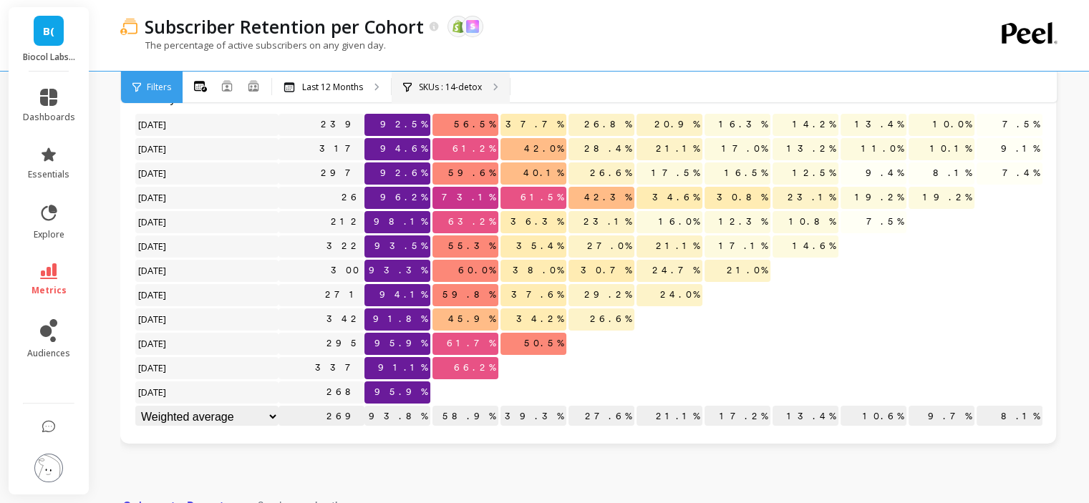
click at [481, 97] on div "SKUs : 14-detox" at bounding box center [451, 88] width 118 height 32
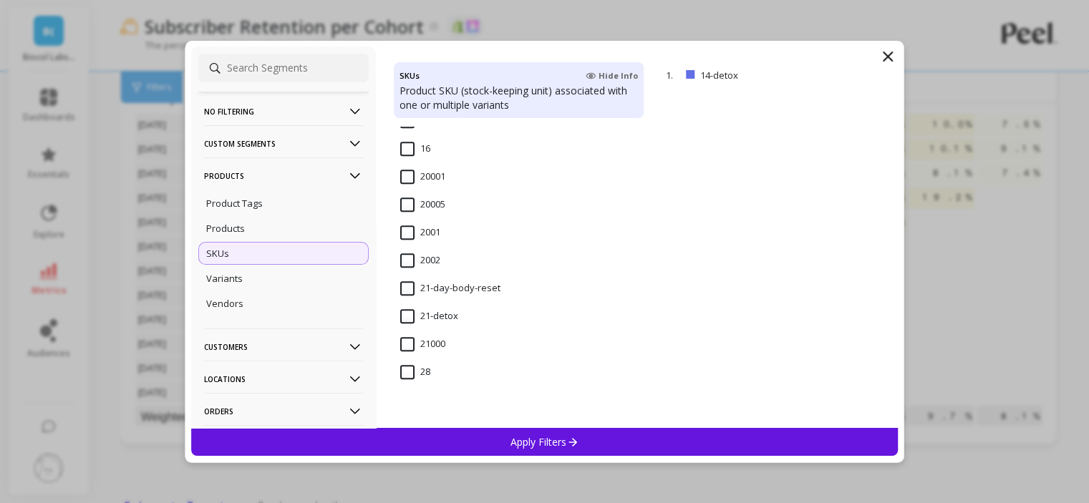
scroll to position [1217, 0]
drag, startPoint x: 438, startPoint y: 307, endPoint x: 537, endPoint y: 447, distance: 171.7
click at [438, 307] on input "21-detox" at bounding box center [429, 314] width 58 height 14
click at [453, 294] on span "21-day-body-reset" at bounding box center [450, 294] width 100 height 30
click at [536, 438] on p "Apply Filters" at bounding box center [545, 442] width 68 height 14
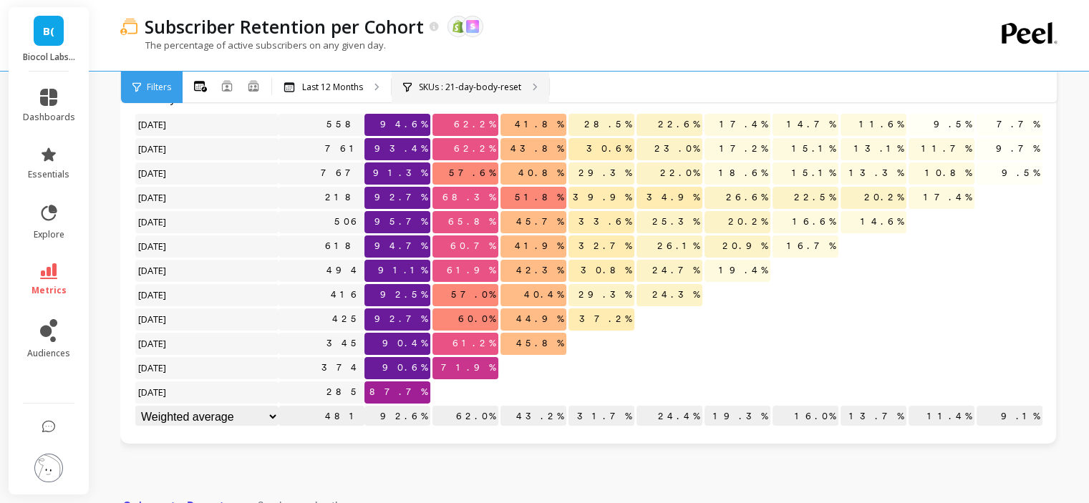
click at [493, 95] on div "SKUs : 21-day-body-reset" at bounding box center [471, 88] width 158 height 32
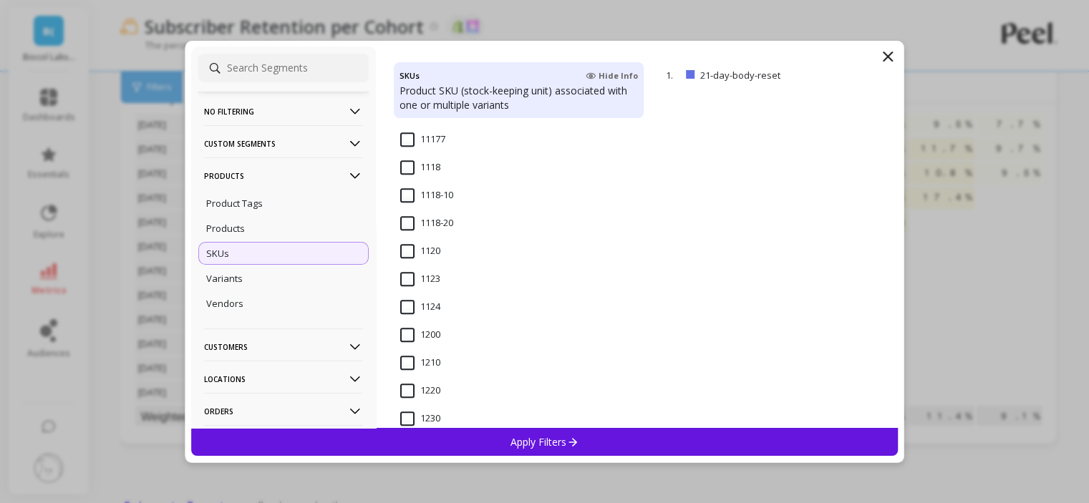
scroll to position [931, 0]
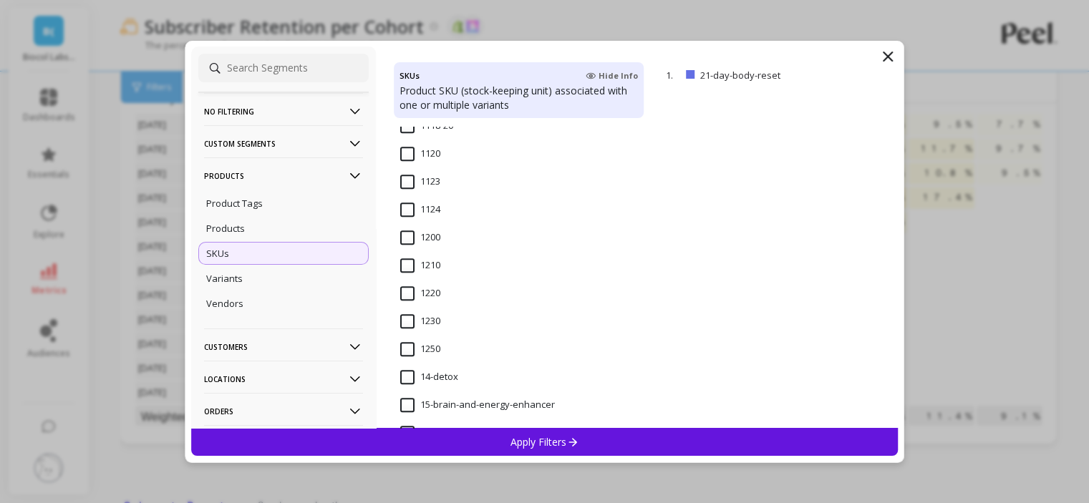
click at [420, 380] on input "14-detox" at bounding box center [429, 377] width 58 height 14
click at [476, 447] on div "Apply Filters" at bounding box center [545, 442] width 708 height 28
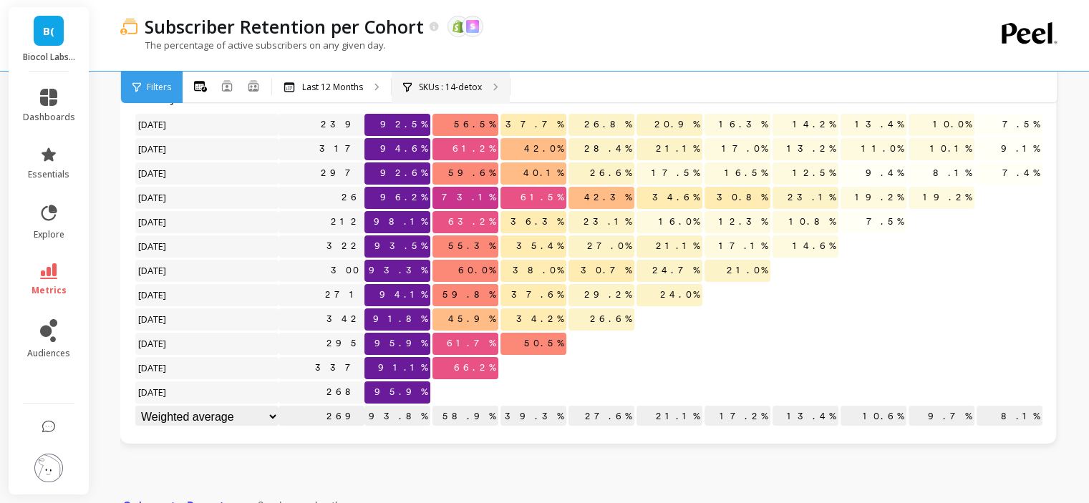
click at [473, 100] on div "SKUs : 14-detox" at bounding box center [451, 88] width 118 height 32
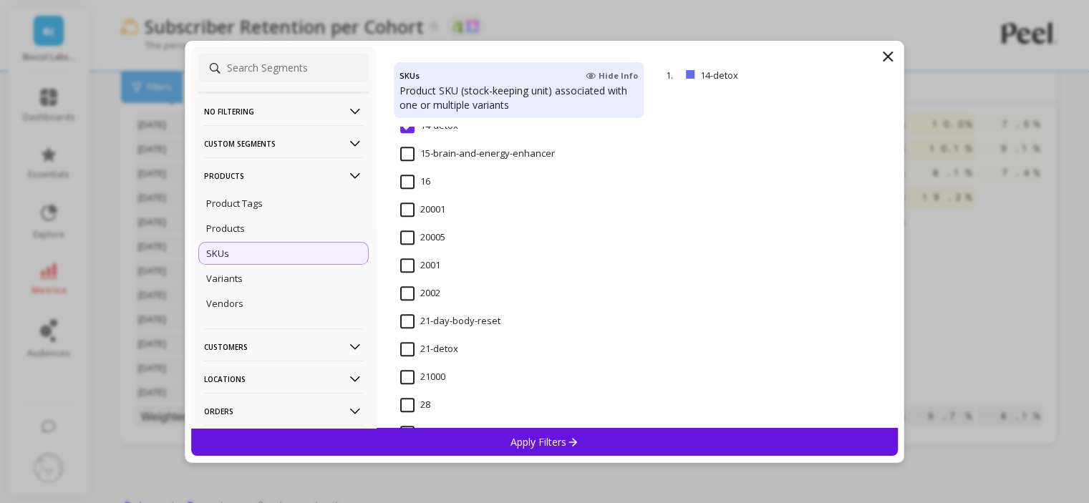
scroll to position [1217, 0]
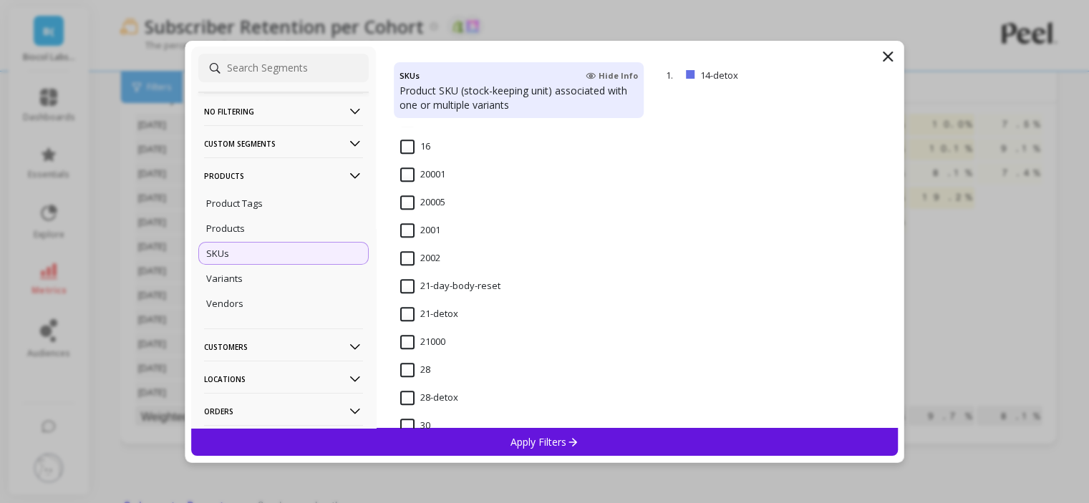
click at [438, 322] on span "21-detox" at bounding box center [429, 322] width 58 height 30
click at [512, 428] on div "Apply Filters" at bounding box center [545, 442] width 708 height 28
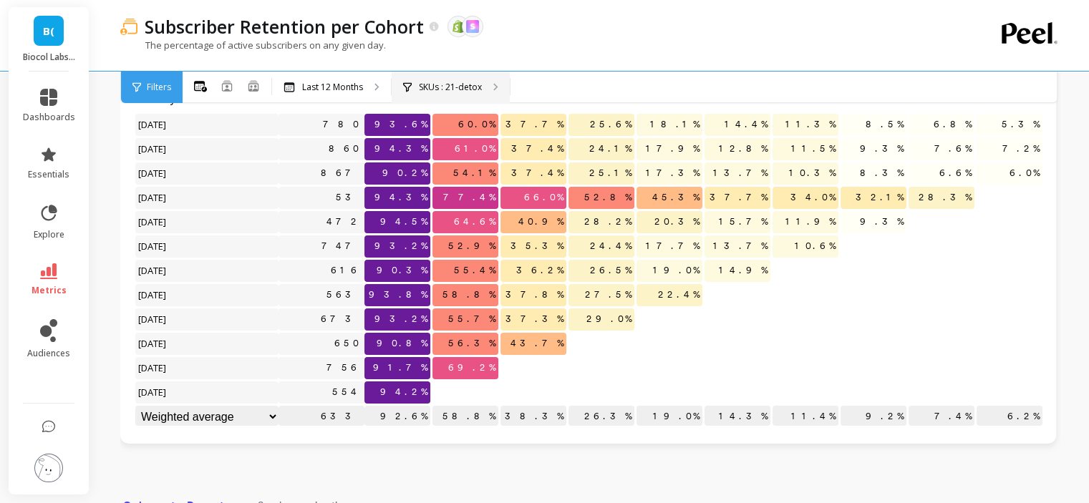
click at [469, 87] on p "SKUs : 21-detox" at bounding box center [450, 87] width 63 height 11
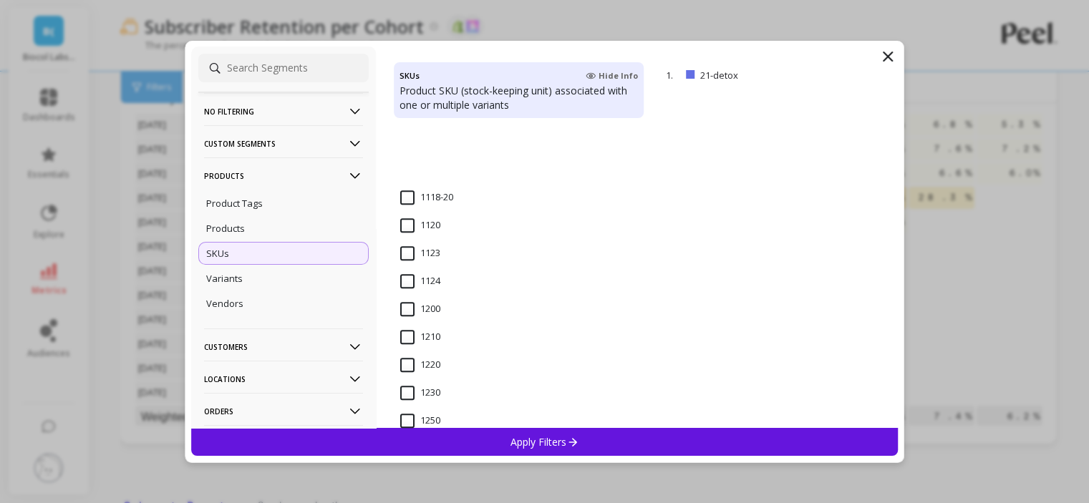
scroll to position [1289, 0]
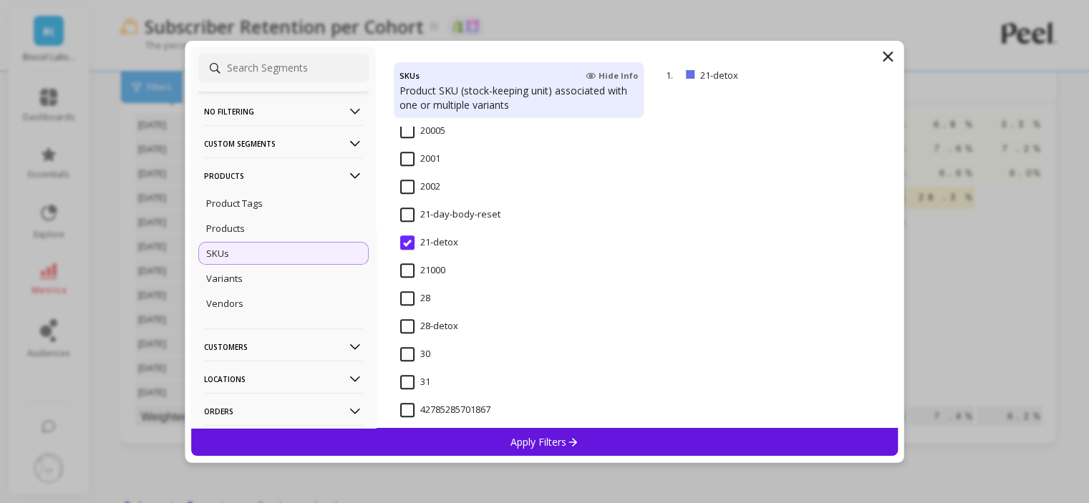
click at [412, 208] on input "21-day-body-reset" at bounding box center [450, 215] width 100 height 14
click at [520, 448] on p "Apply Filters" at bounding box center [545, 442] width 68 height 14
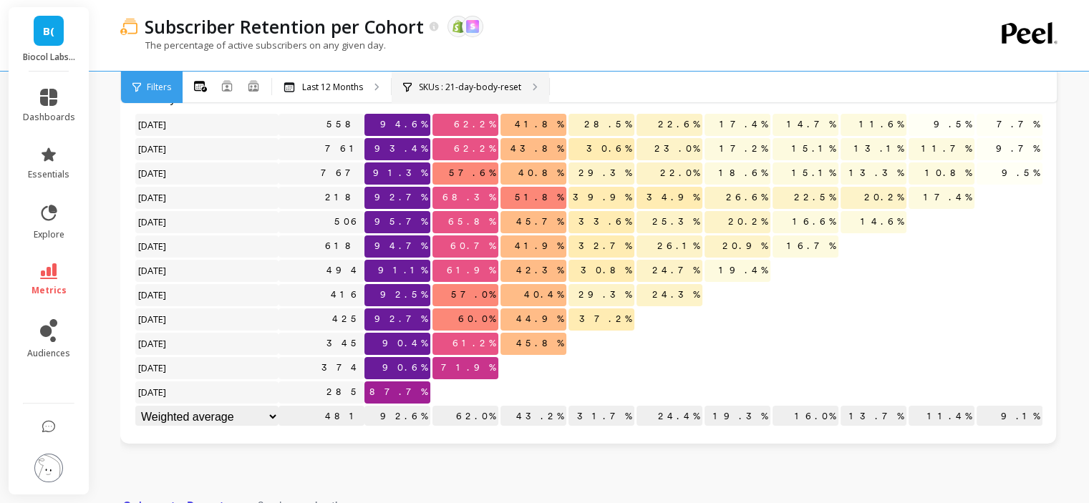
click at [507, 82] on p "SKUs : 21-day-body-reset" at bounding box center [470, 87] width 102 height 11
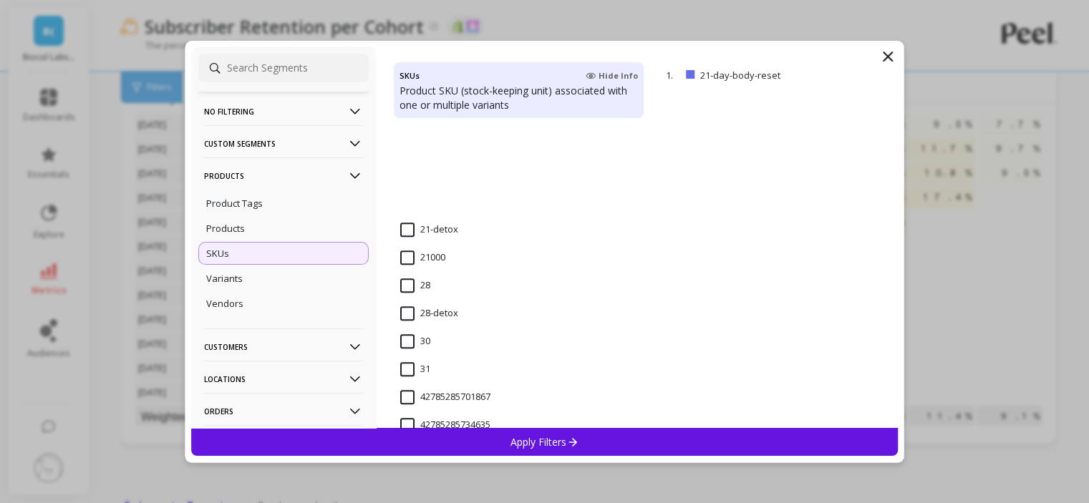
scroll to position [1432, 0]
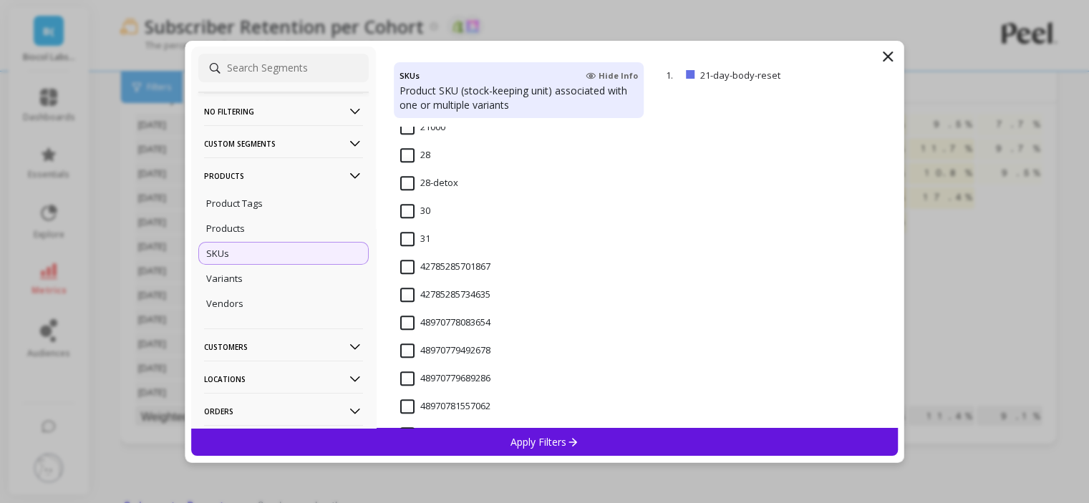
click at [404, 179] on input "28-detox" at bounding box center [429, 183] width 58 height 14
click at [545, 435] on p "Apply Filters" at bounding box center [545, 442] width 68 height 14
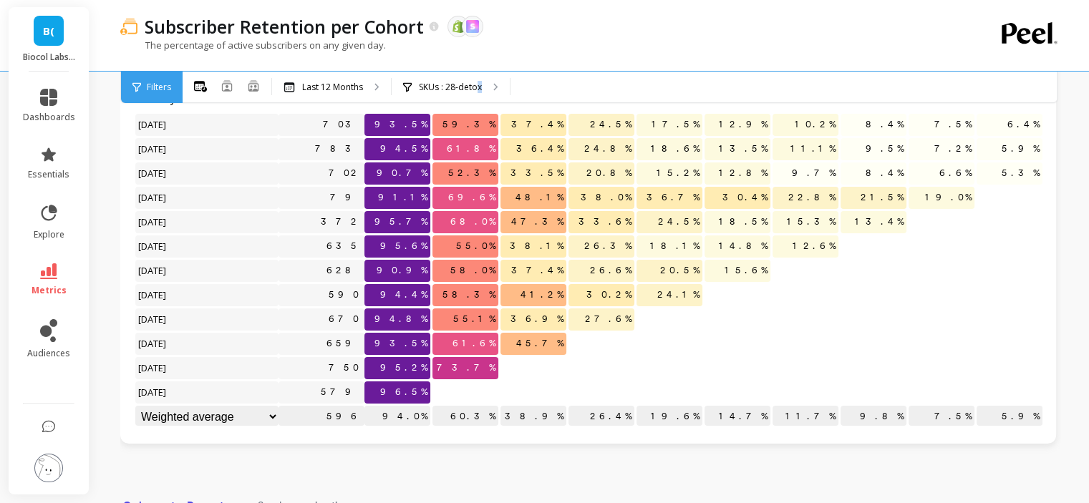
drag, startPoint x: 478, startPoint y: 84, endPoint x: 544, endPoint y: 84, distance: 66.6
click at [544, 84] on div "All Months Single Cohort Combined Cohorts Last 12 Months SKUs : 28-detox" at bounding box center [651, 88] width 936 height 32
click at [458, 92] on p "SKUs : 28-detox" at bounding box center [450, 87] width 63 height 11
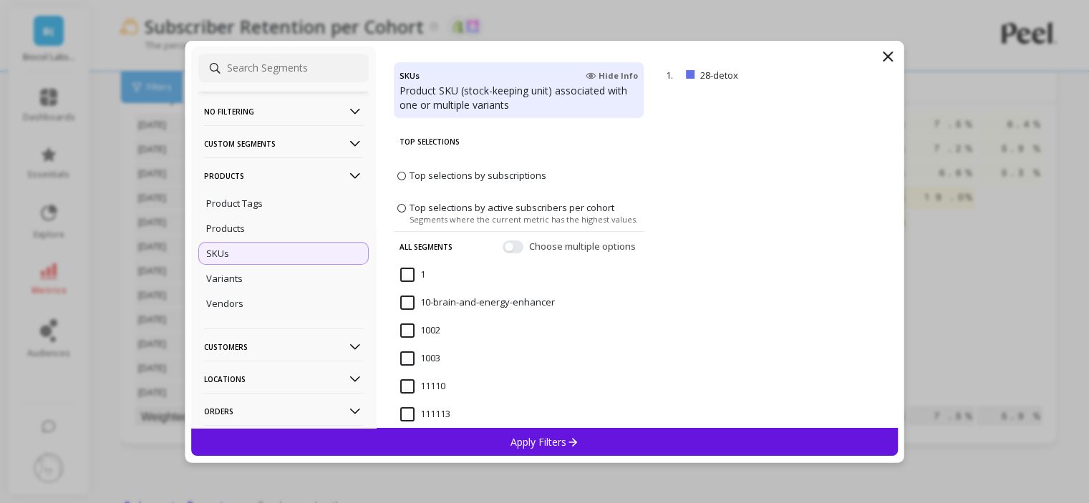
click at [282, 185] on p "Products" at bounding box center [283, 176] width 159 height 37
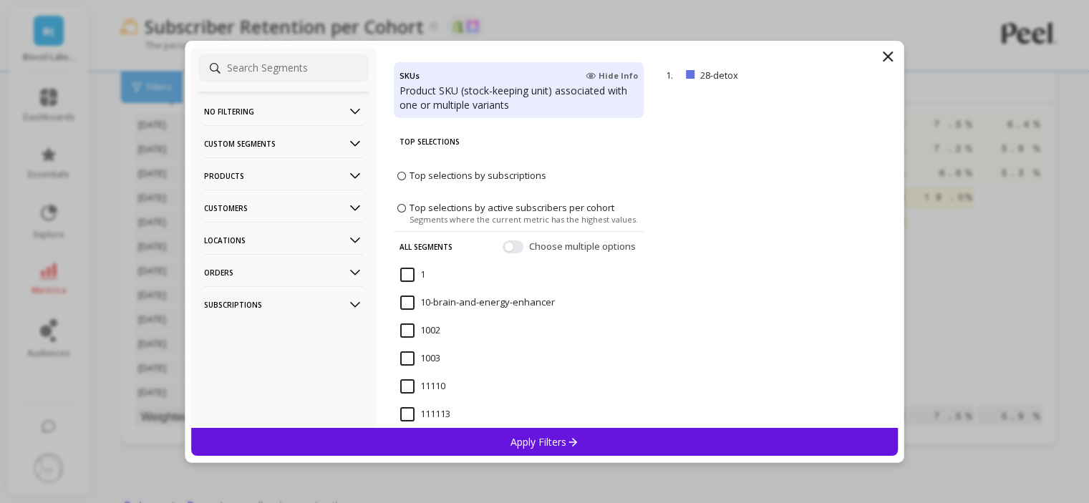
click at [259, 204] on p "Customers" at bounding box center [283, 208] width 159 height 37
click at [249, 231] on p "Customer Tags" at bounding box center [238, 235] width 65 height 13
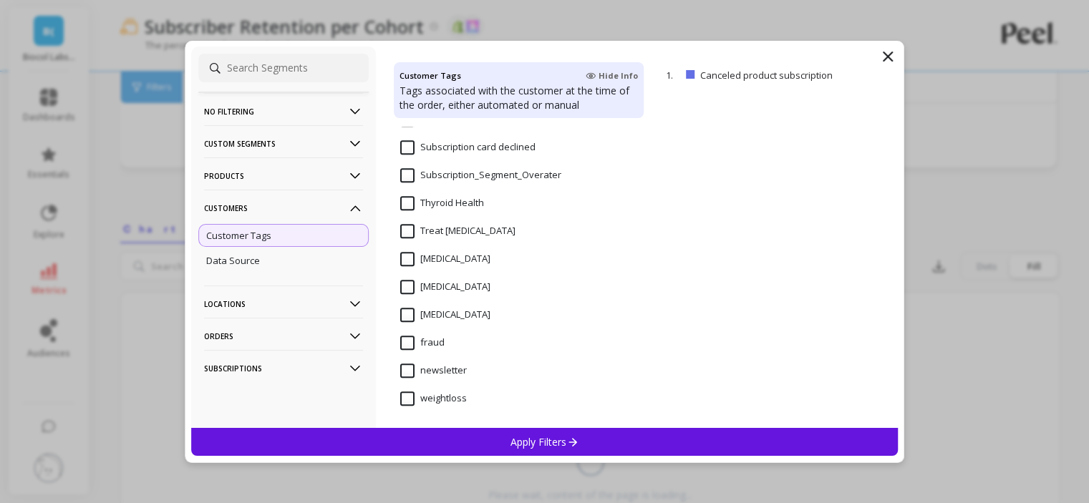
scroll to position [1210, 0]
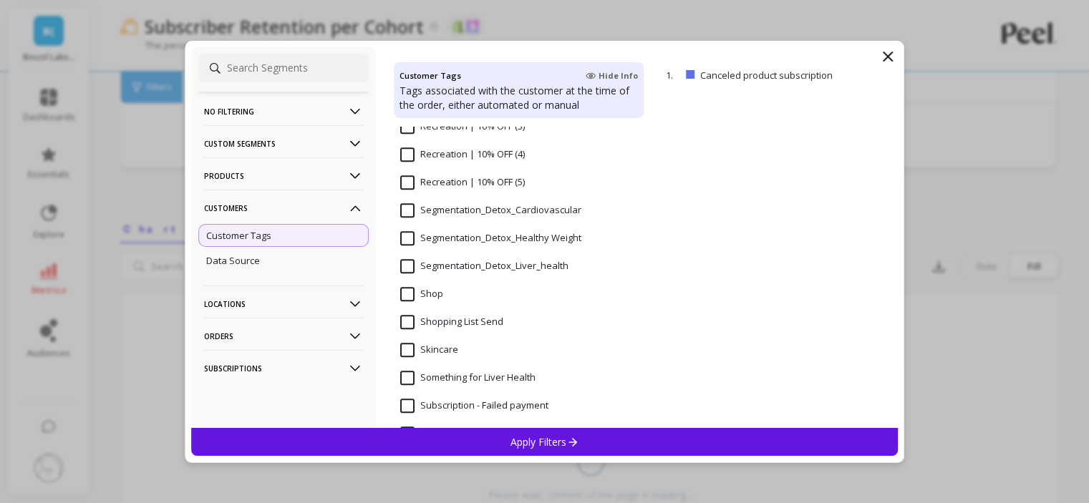
click at [498, 258] on div "Segmentation_Detox_Liver_health" at bounding box center [519, 274] width 251 height 43
click at [516, 435] on p "Apply Filters" at bounding box center [545, 442] width 68 height 14
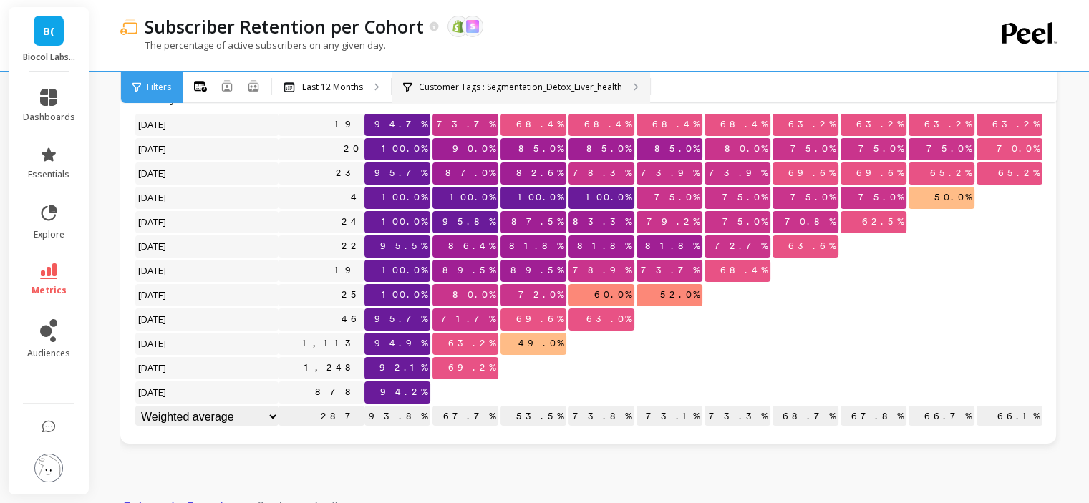
click at [512, 87] on p "Customer Tags : Segmentation_Detox_Liver_health" at bounding box center [520, 87] width 203 height 11
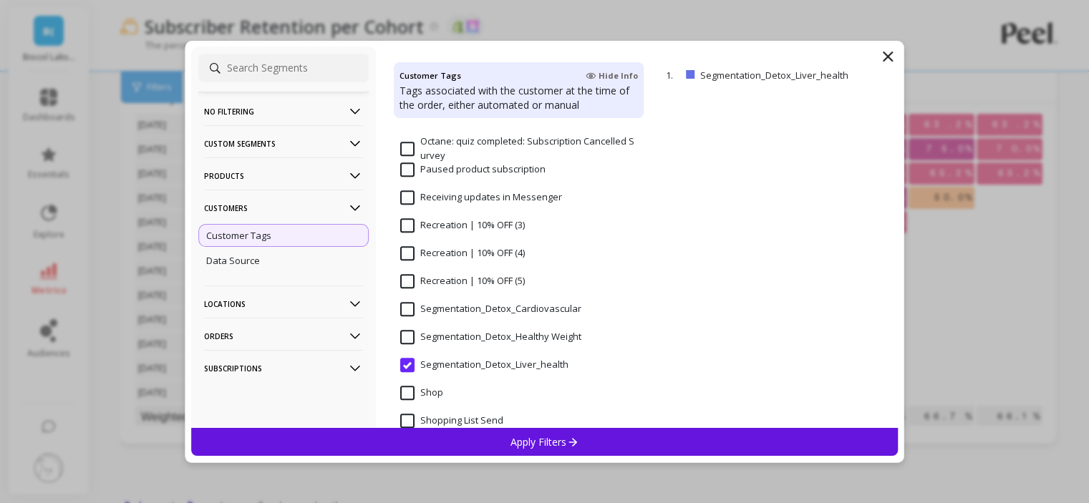
scroll to position [1146, 0]
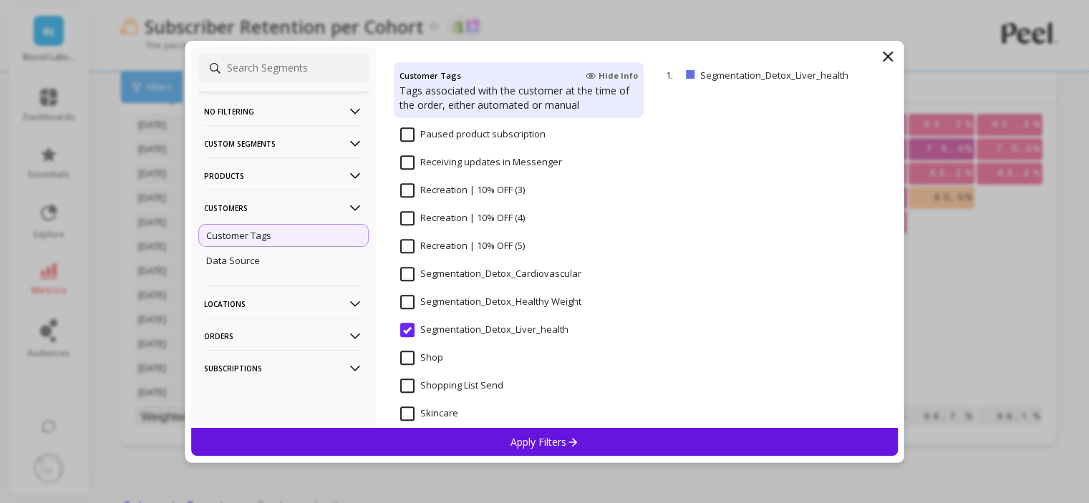
click at [408, 306] on Weight "Segmentation_Detox_Healthy Weight" at bounding box center [490, 302] width 181 height 14
click at [468, 443] on div "Apply Filters" at bounding box center [545, 442] width 708 height 28
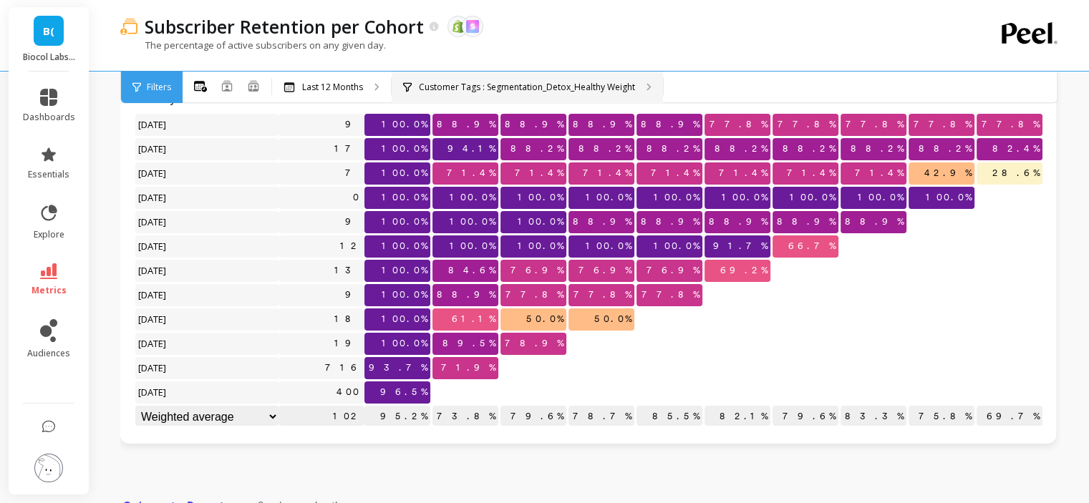
click at [516, 85] on p "Customer Tags : Segmentation_Detox_Healthy Weight" at bounding box center [527, 87] width 216 height 11
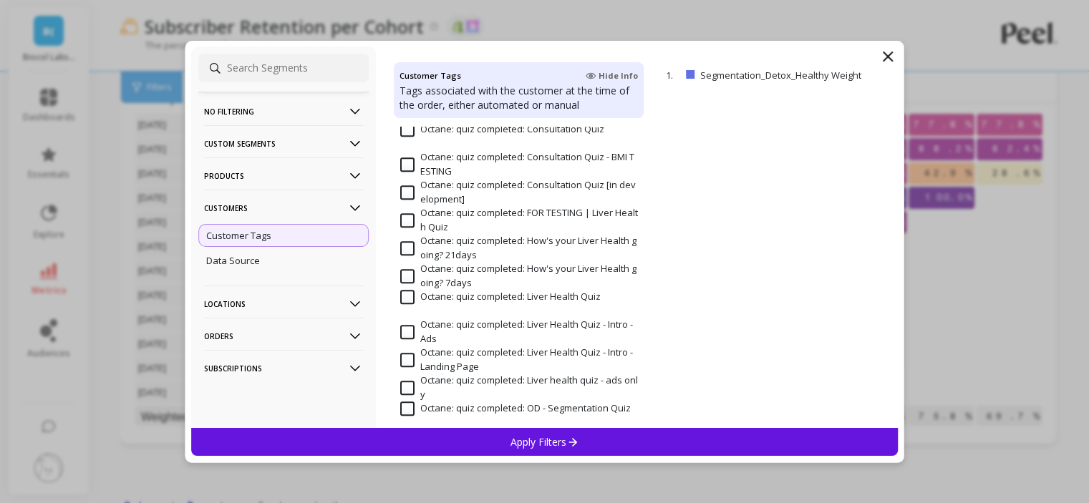
scroll to position [1289, 0]
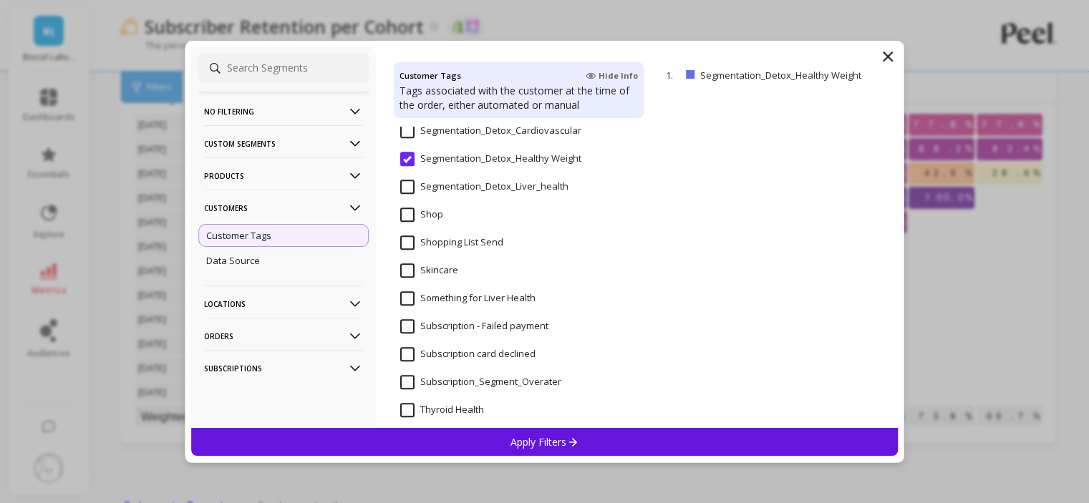
click at [509, 193] on input "Segmentation_Detox_Liver_health" at bounding box center [484, 187] width 168 height 14
click at [503, 140] on span "Segmentation_Detox_Cardiovascular" at bounding box center [490, 139] width 181 height 30
click at [511, 445] on p "Apply Filters" at bounding box center [545, 442] width 68 height 14
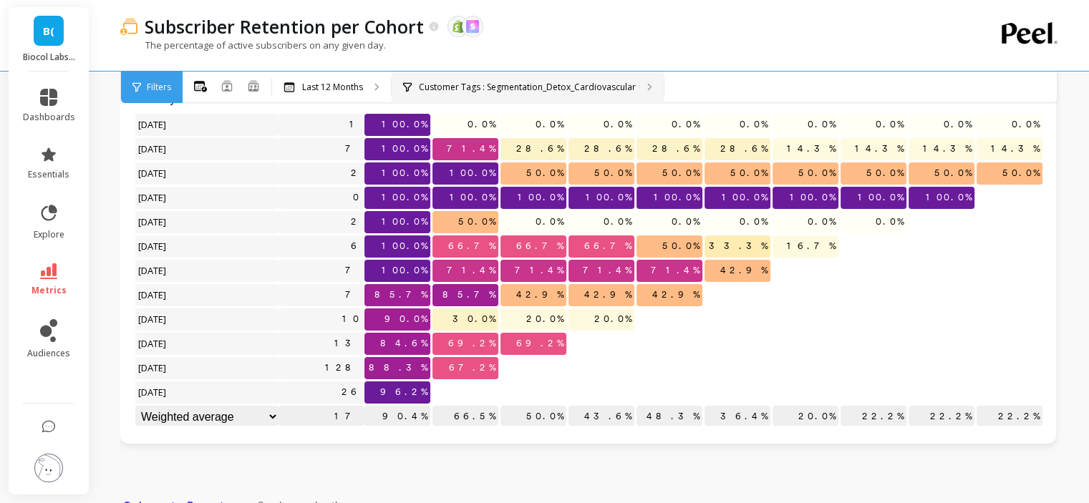
click at [609, 92] on p "Customer Tags : Segmentation_Detox_Cardiovascular" at bounding box center [527, 87] width 217 height 11
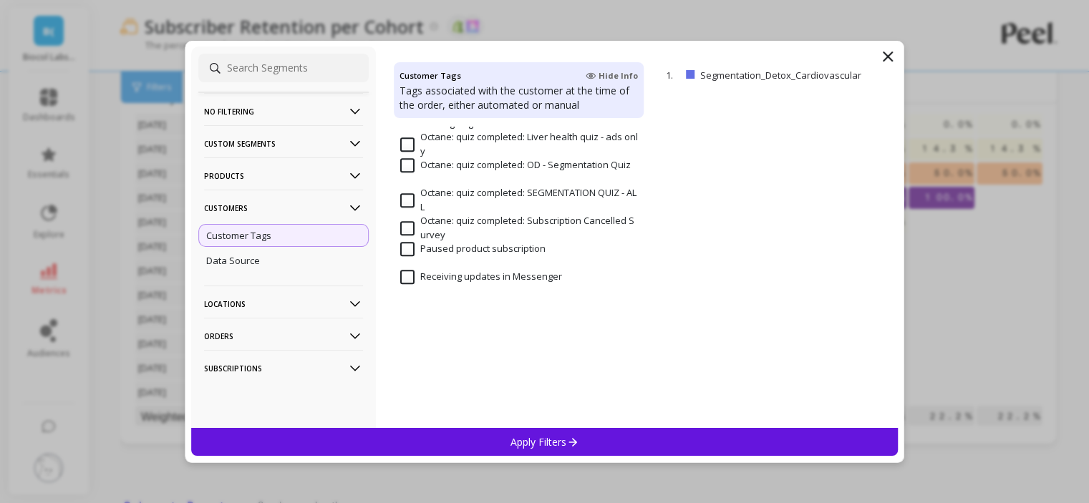
scroll to position [1146, 0]
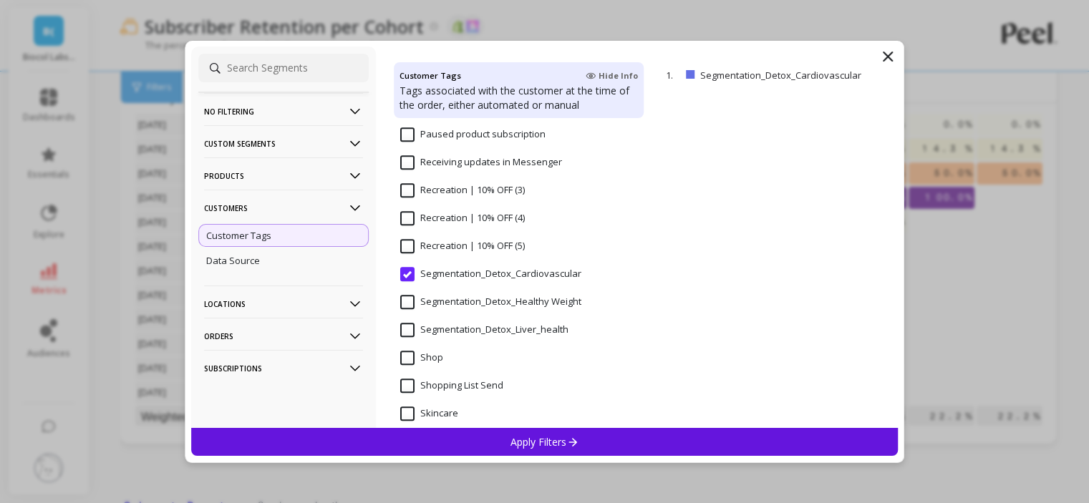
click at [518, 307] on Weight "Segmentation_Detox_Healthy Weight" at bounding box center [490, 302] width 181 height 14
click at [538, 439] on p "Apply Filters" at bounding box center [545, 442] width 68 height 14
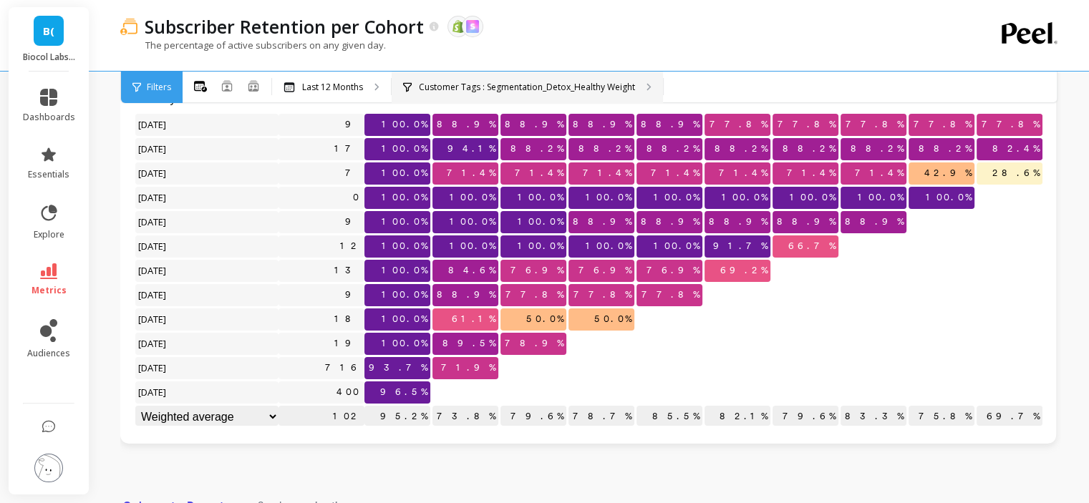
click at [604, 94] on div "Customer Tags : Segmentation_Detox_Healthy Weight" at bounding box center [527, 88] width 271 height 32
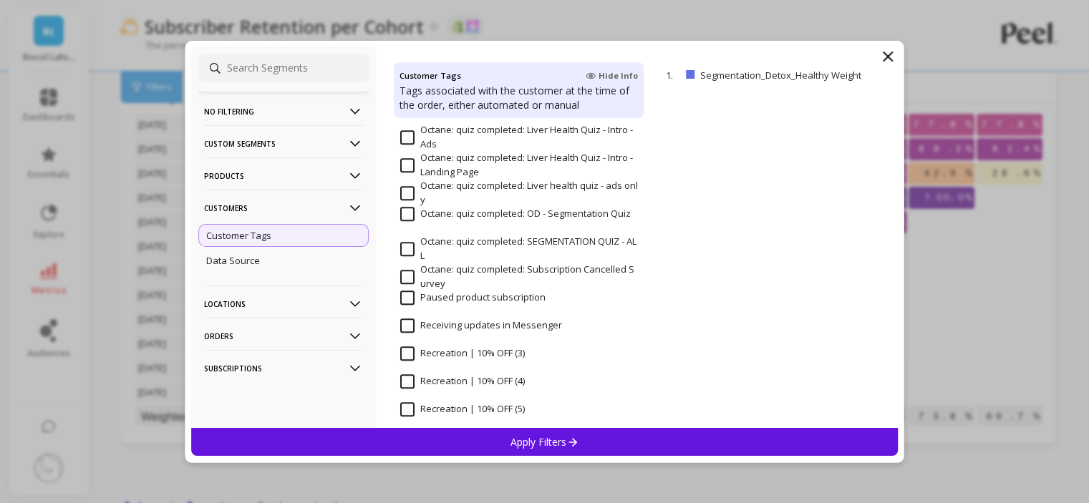
scroll to position [1146, 0]
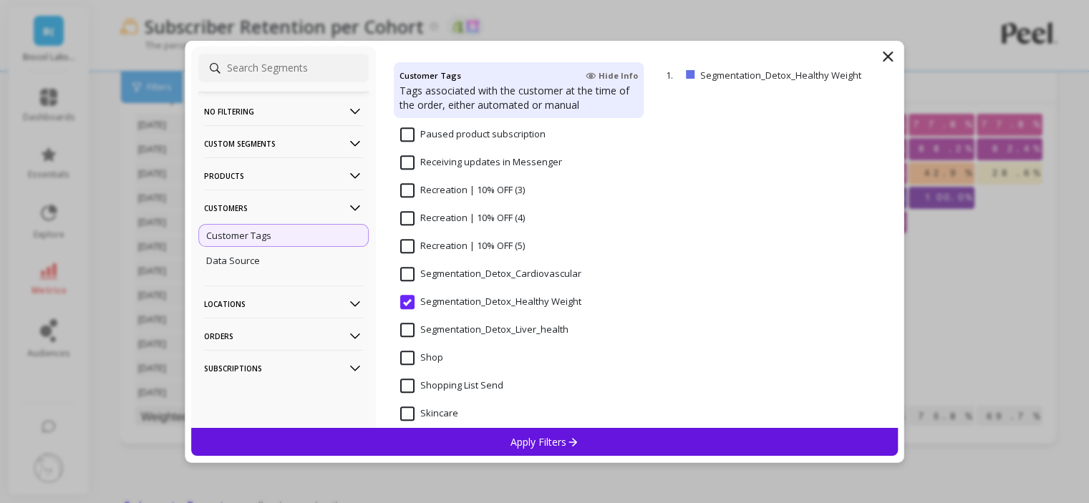
click at [483, 324] on input "Segmentation_Detox_Liver_health" at bounding box center [484, 330] width 168 height 14
click at [506, 434] on div "Apply Filters" at bounding box center [545, 442] width 708 height 28
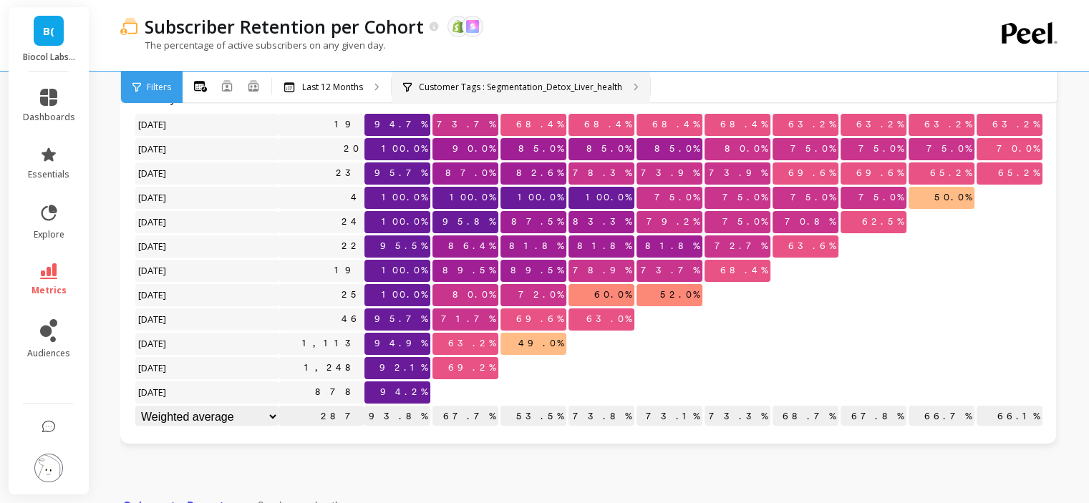
click at [547, 90] on p "Customer Tags : Segmentation_Detox_Liver_health" at bounding box center [520, 87] width 203 height 11
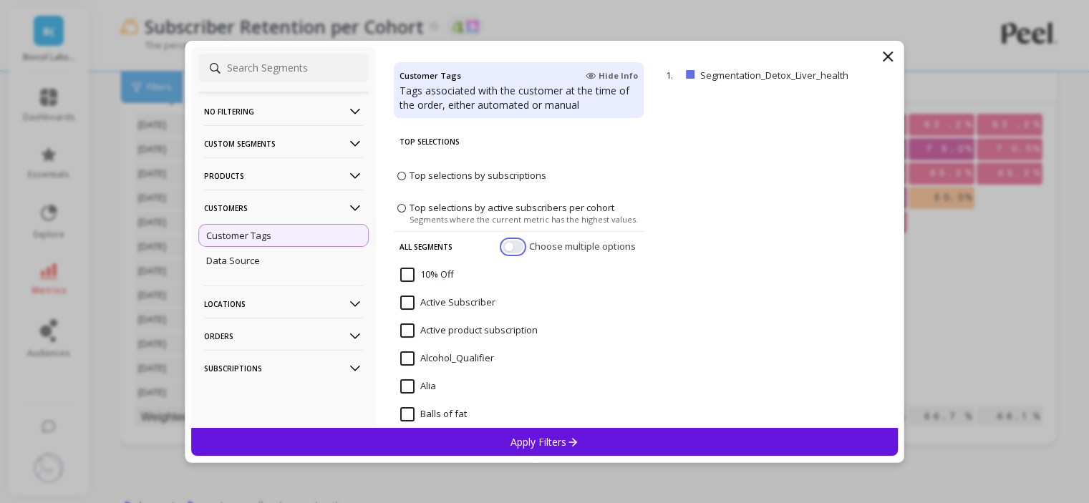
click at [503, 251] on button "button" at bounding box center [513, 246] width 21 height 13
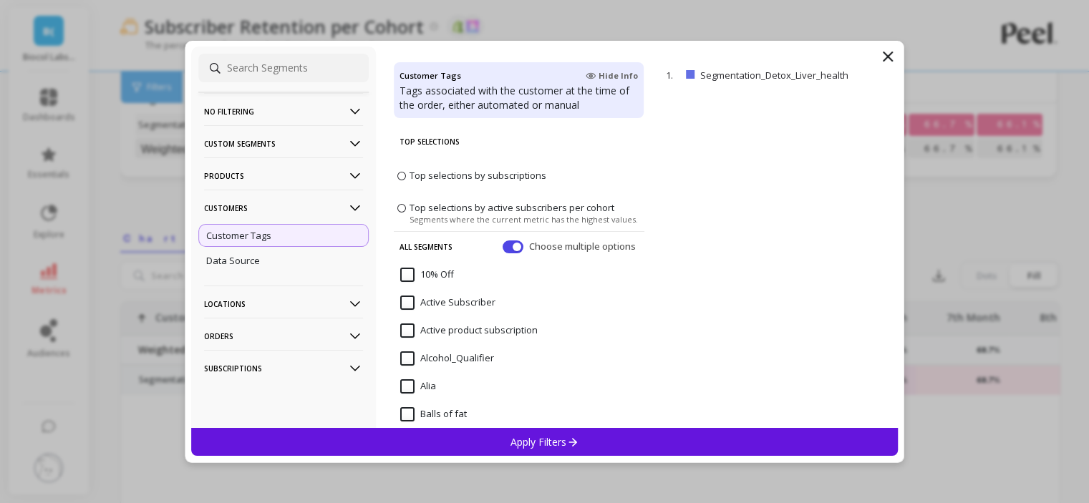
click at [891, 52] on icon at bounding box center [887, 56] width 17 height 17
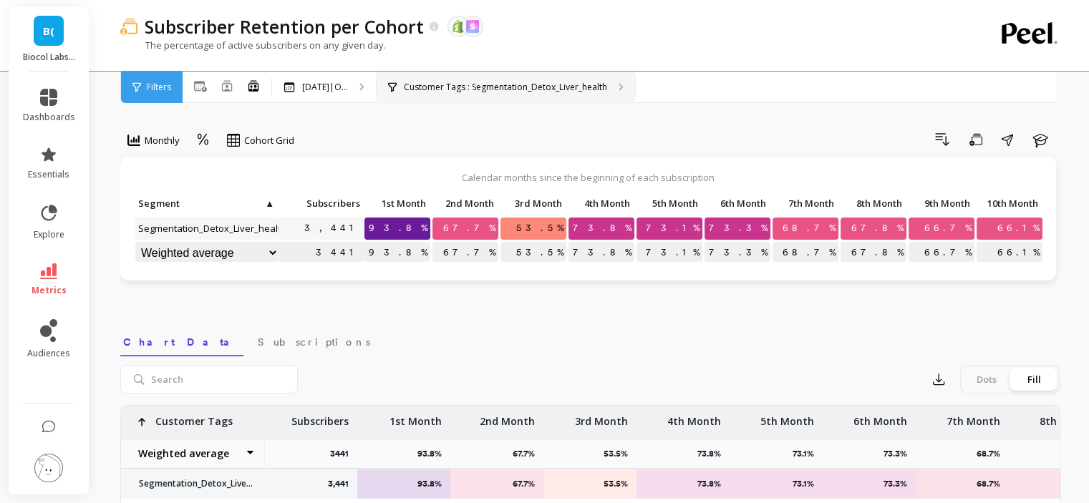
click at [518, 83] on p "Customer Tags : Segmentation_Detox_Liver_health" at bounding box center [505, 87] width 203 height 11
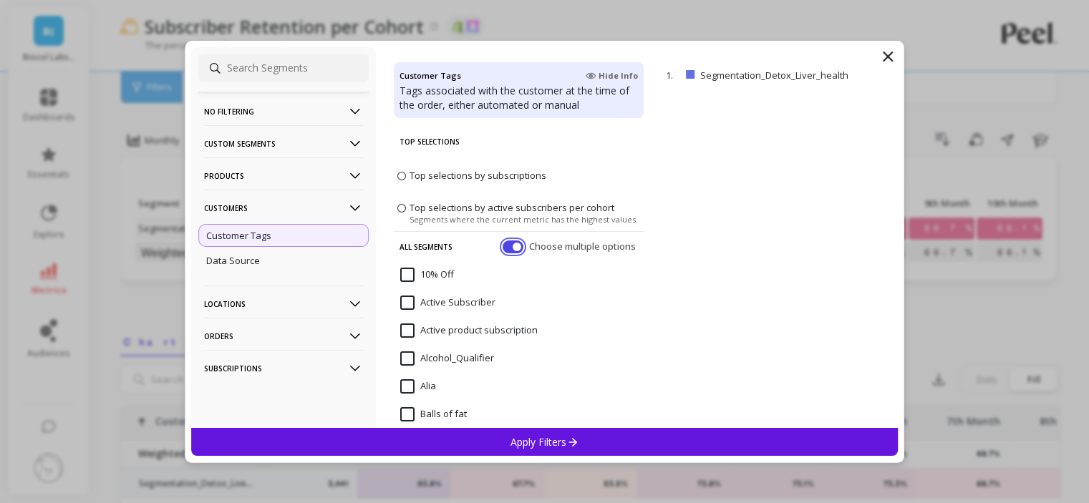
click at [503, 248] on button "button" at bounding box center [513, 246] width 21 height 13
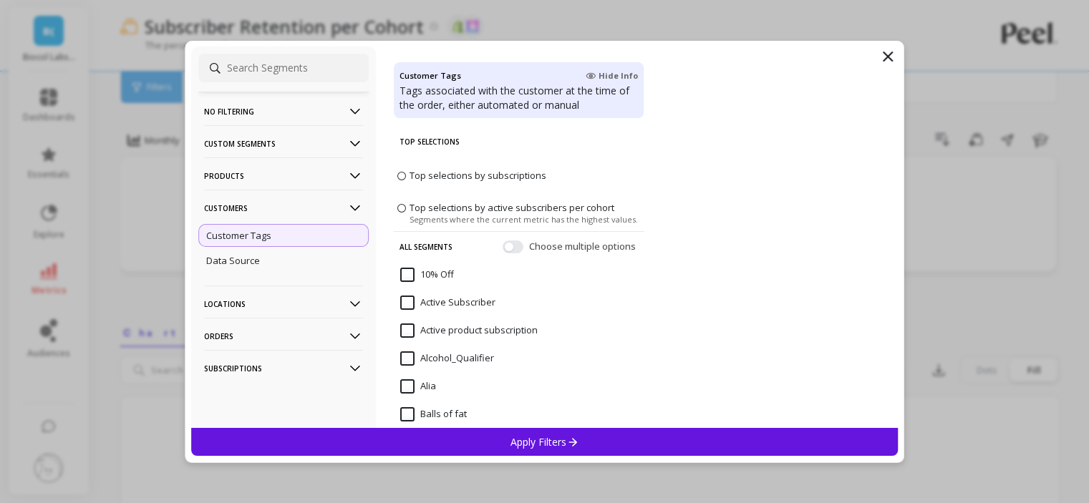
click at [577, 448] on p "Apply Filters" at bounding box center [545, 442] width 68 height 14
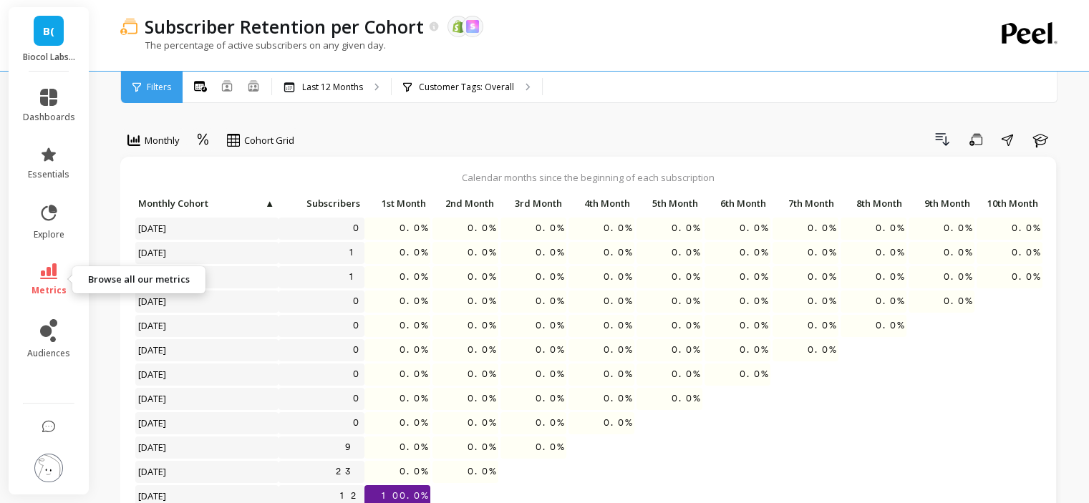
click at [57, 269] on icon at bounding box center [48, 272] width 17 height 16
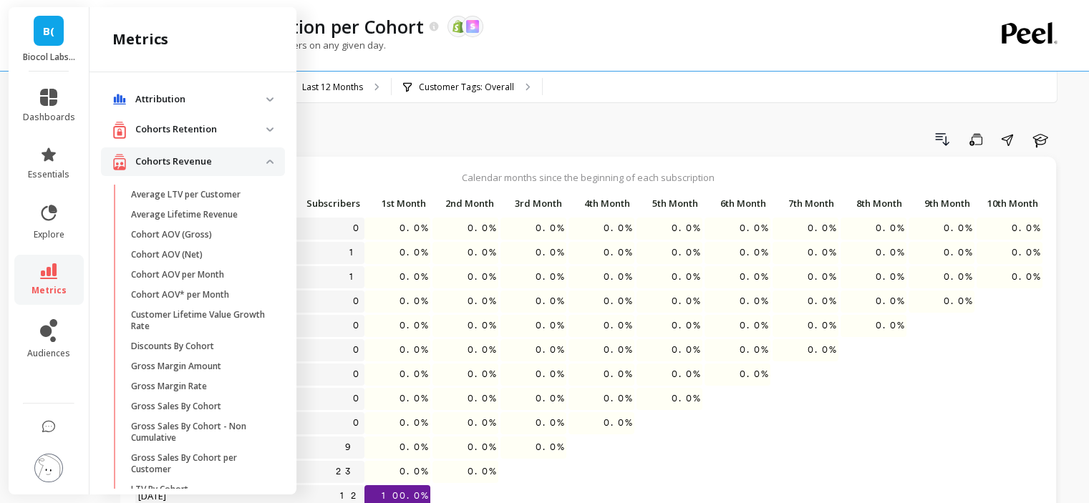
scroll to position [938, 0]
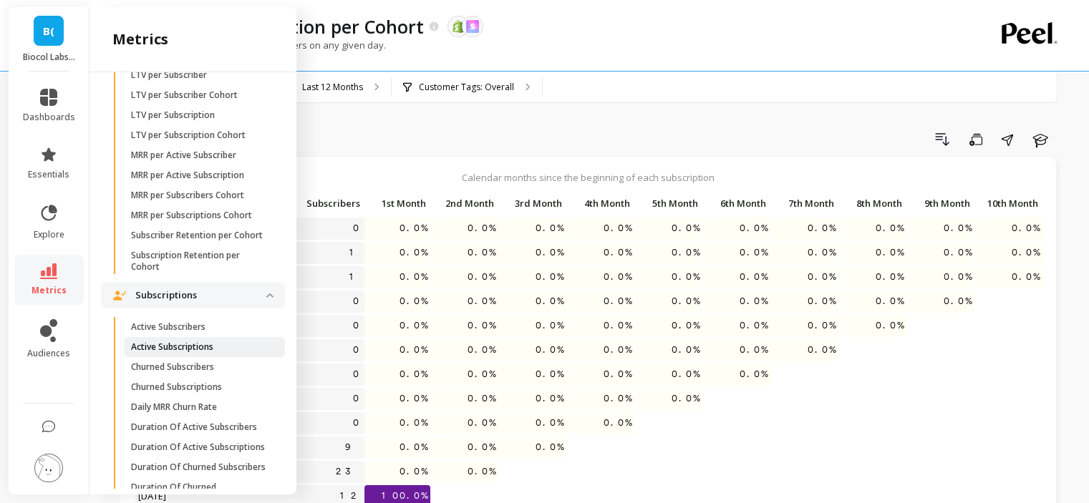
click at [208, 353] on p "Active Subscriptions" at bounding box center [172, 347] width 82 height 11
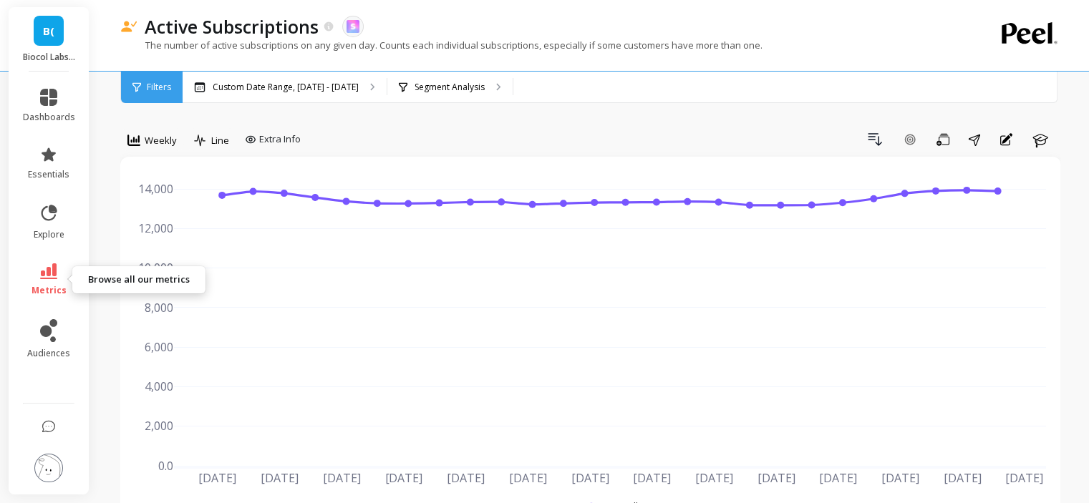
click at [54, 280] on link "metrics" at bounding box center [49, 280] width 52 height 33
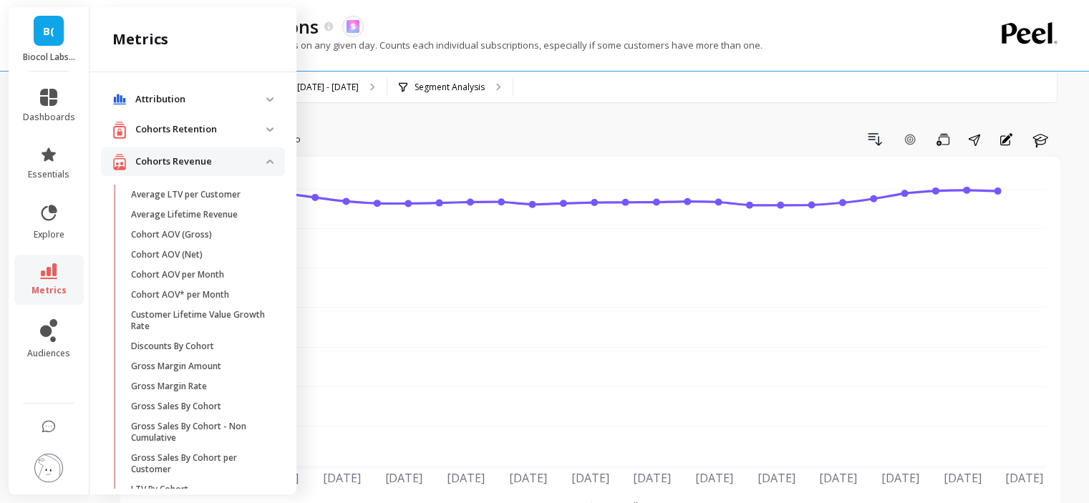
scroll to position [938, 0]
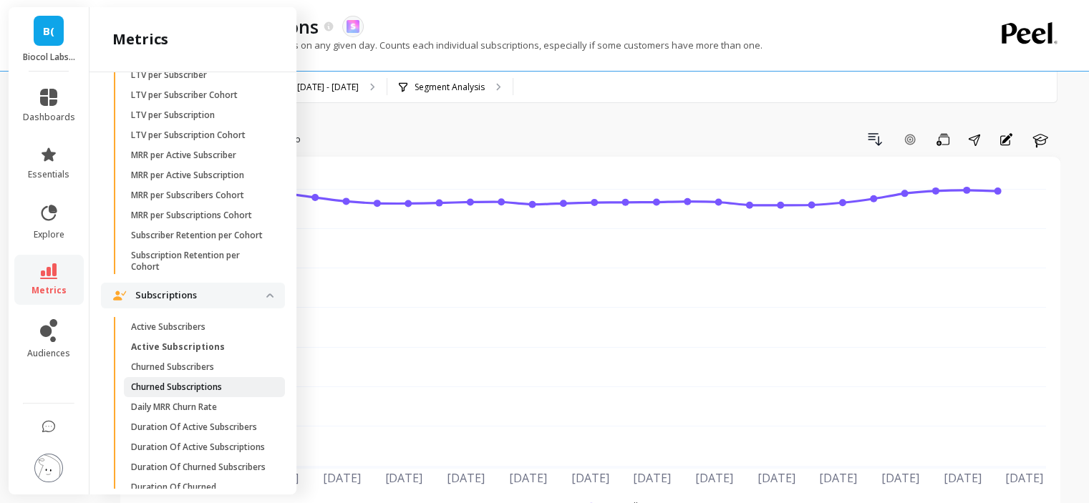
click at [223, 397] on link "Churned Subscriptions" at bounding box center [204, 387] width 161 height 20
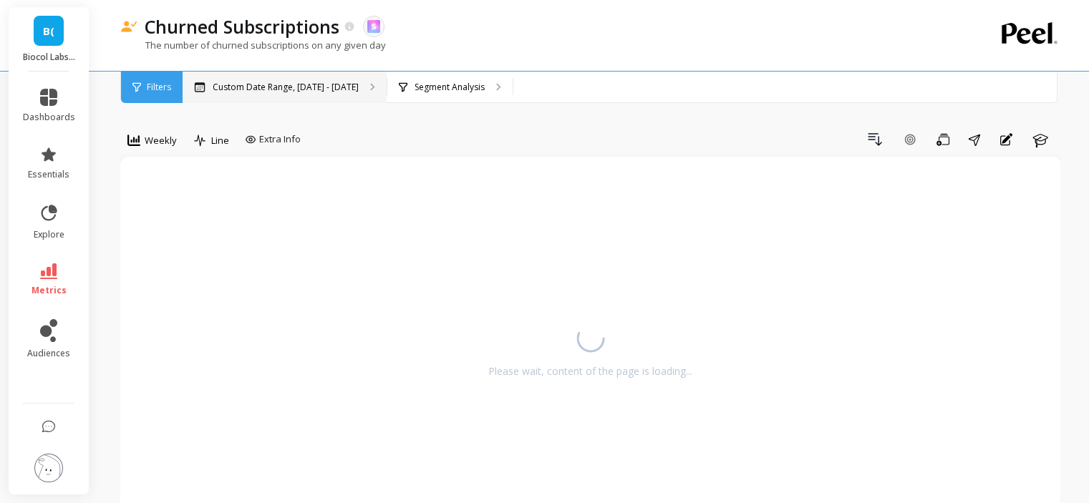
click at [345, 86] on p "Custom Date Range, Mar 1 - Aug 24" at bounding box center [286, 87] width 146 height 11
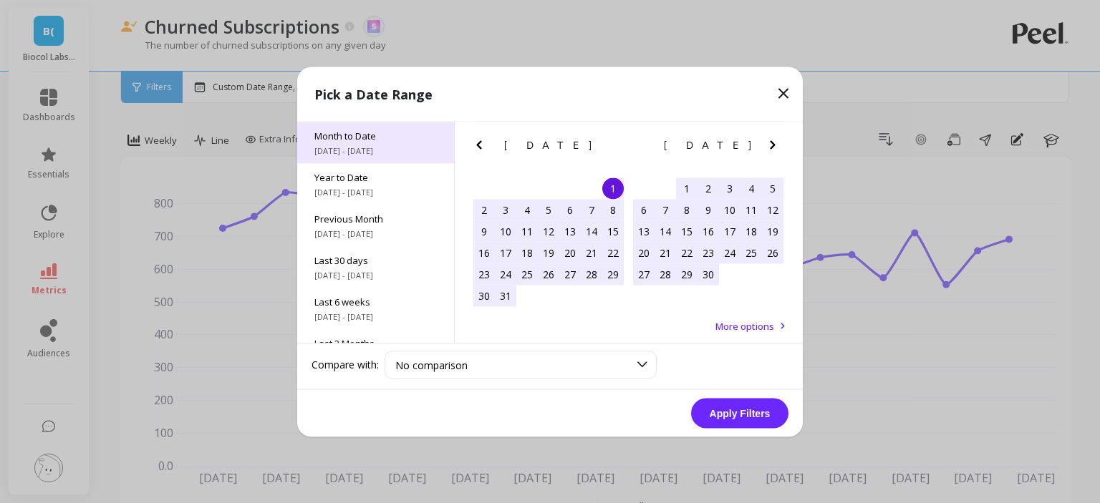
click at [380, 140] on span "Month to Date" at bounding box center [375, 135] width 122 height 13
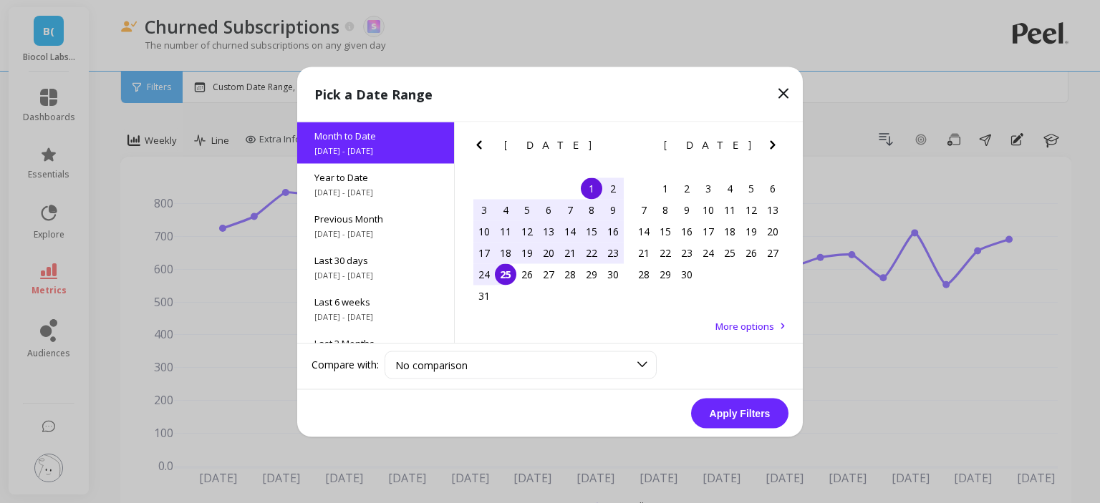
click at [719, 407] on button "Apply Filters" at bounding box center [739, 413] width 97 height 30
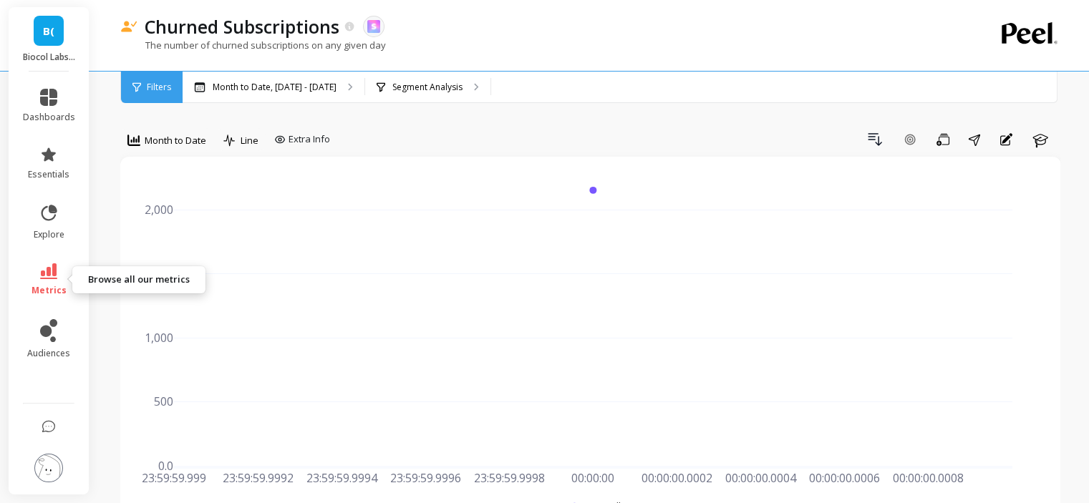
click at [64, 283] on link "metrics" at bounding box center [49, 280] width 52 height 33
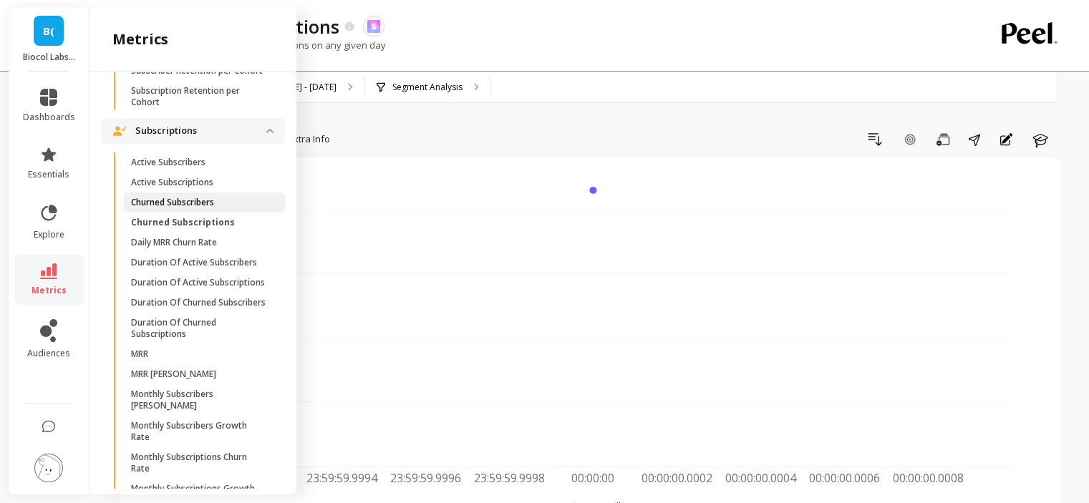
scroll to position [1153, 0]
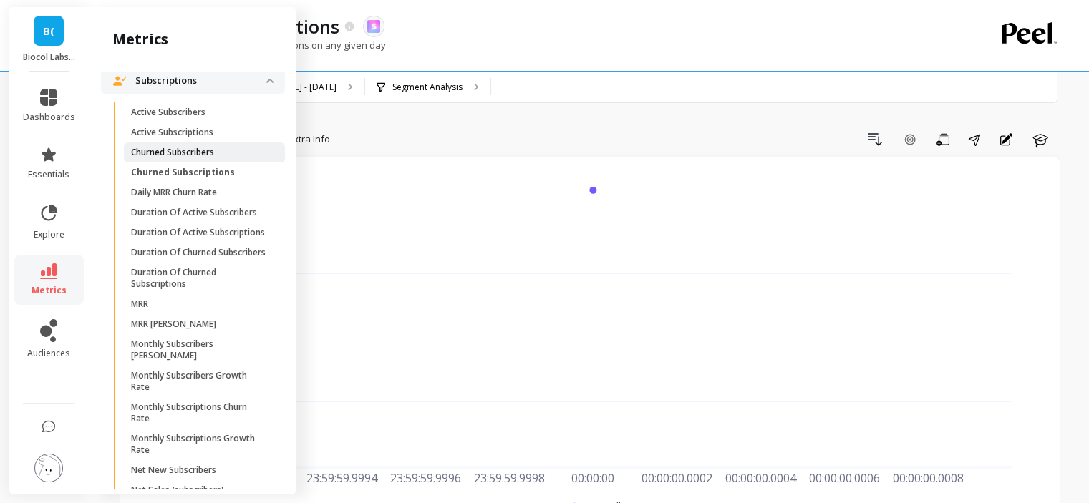
click at [203, 163] on link "Churned Subscribers" at bounding box center [204, 153] width 161 height 20
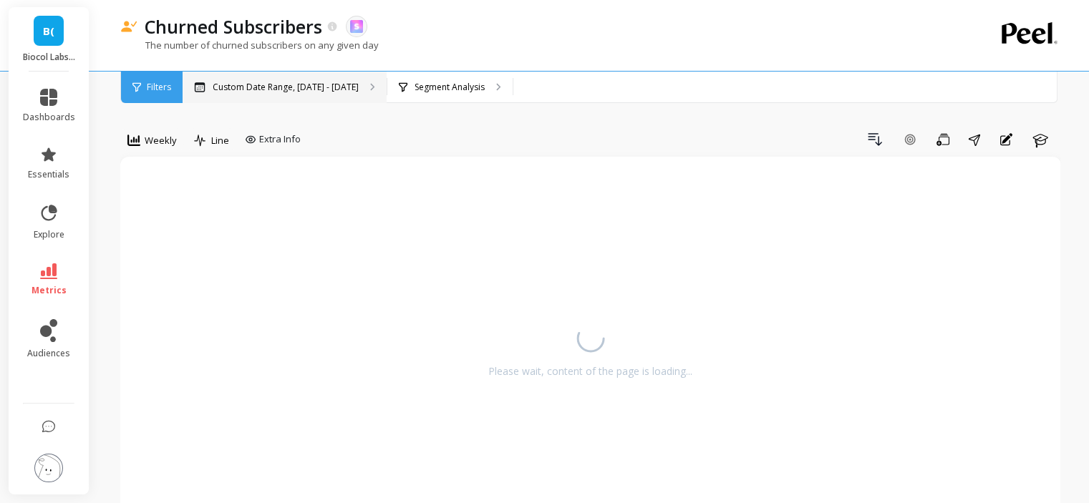
click at [358, 88] on div "Custom Date Range, Mar 1 - Aug 24" at bounding box center [285, 88] width 204 height 32
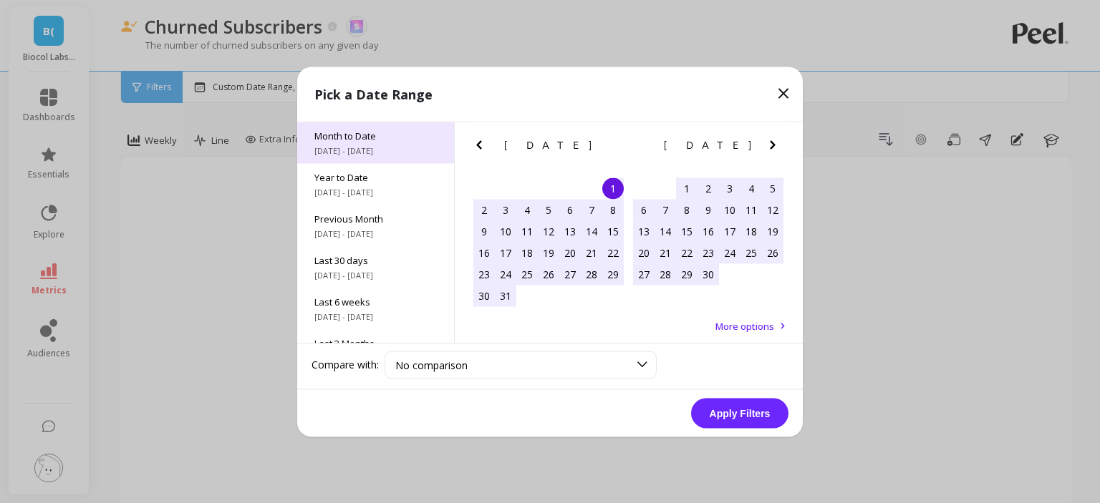
click at [374, 148] on span "[DATE] - [DATE]" at bounding box center [375, 150] width 122 height 11
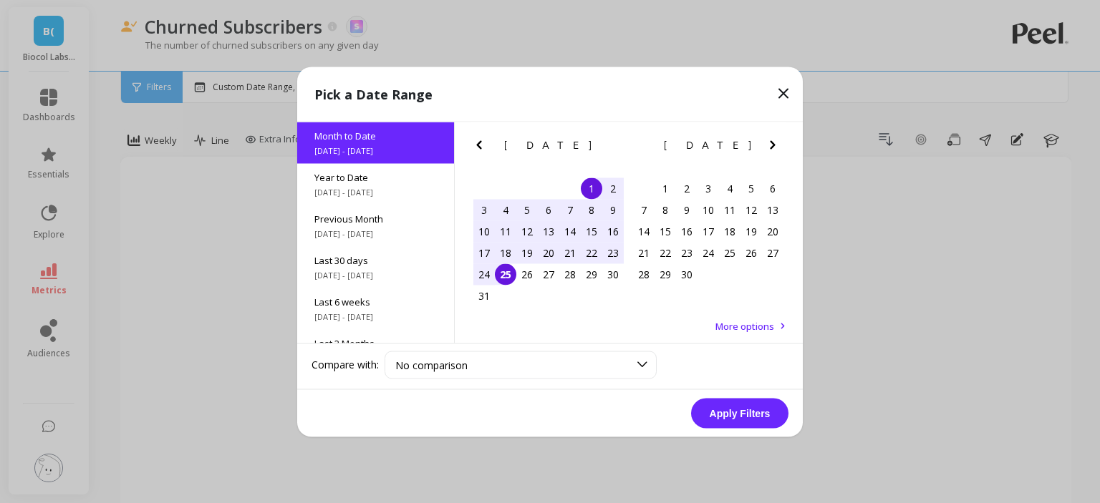
click at [726, 422] on button "Apply Filters" at bounding box center [739, 413] width 97 height 30
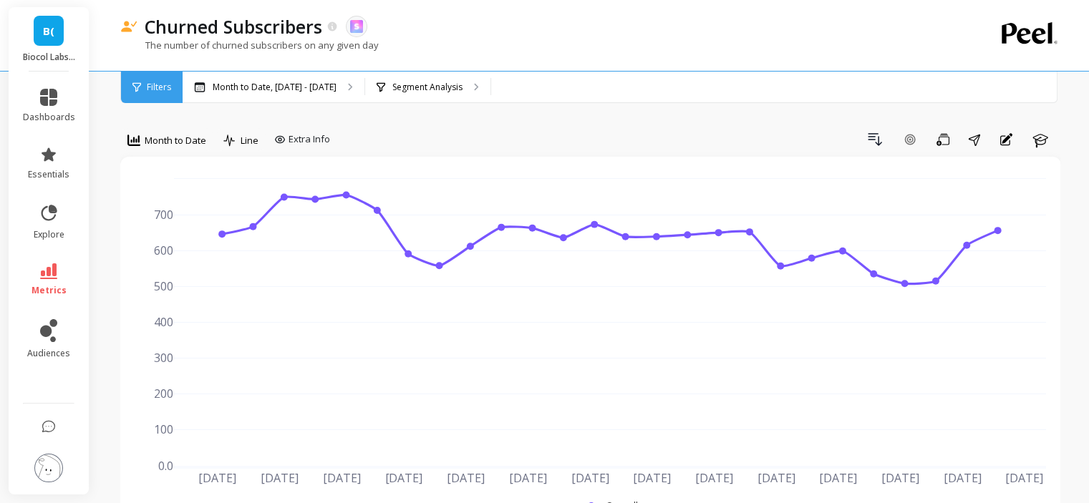
click at [206, 137] on span "Month to Date" at bounding box center [176, 141] width 62 height 14
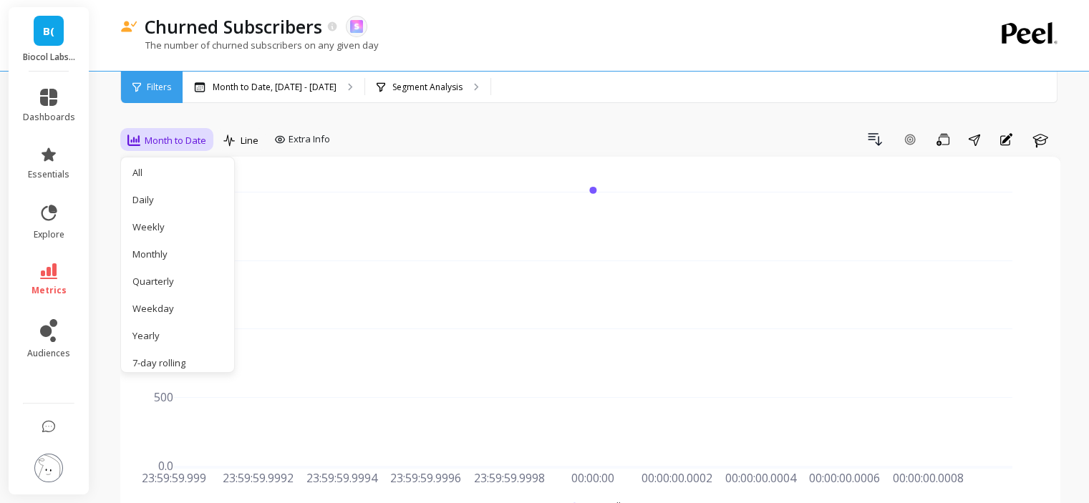
click at [199, 182] on div "All" at bounding box center [173, 172] width 99 height 25
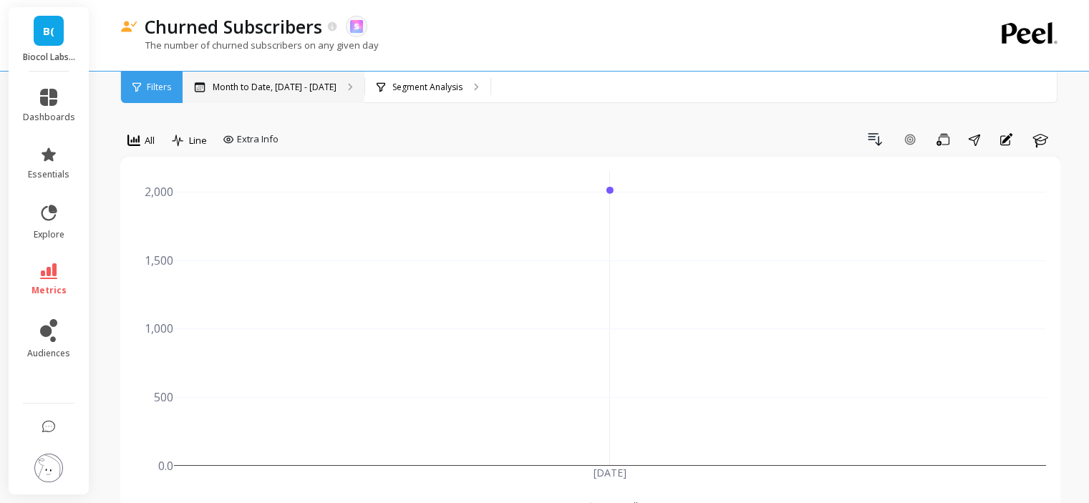
click at [342, 93] on div "Month to Date, [DATE] - [DATE]" at bounding box center [274, 88] width 182 height 32
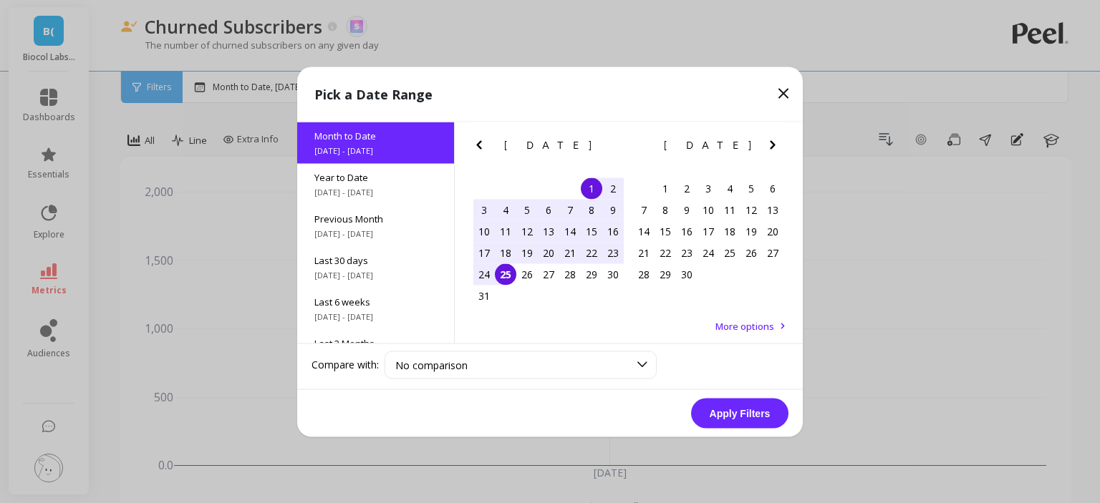
click at [587, 191] on div "1" at bounding box center [591, 188] width 21 height 21
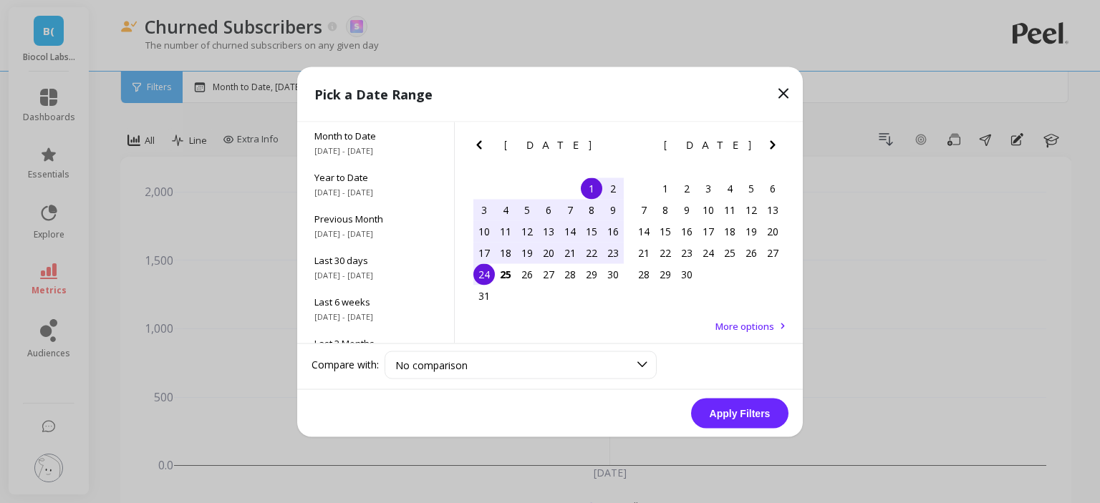
click at [485, 271] on div "24" at bounding box center [483, 274] width 21 height 21
click at [719, 405] on button "Apply Filters" at bounding box center [739, 413] width 97 height 30
